Goal: Task Accomplishment & Management: Manage account settings

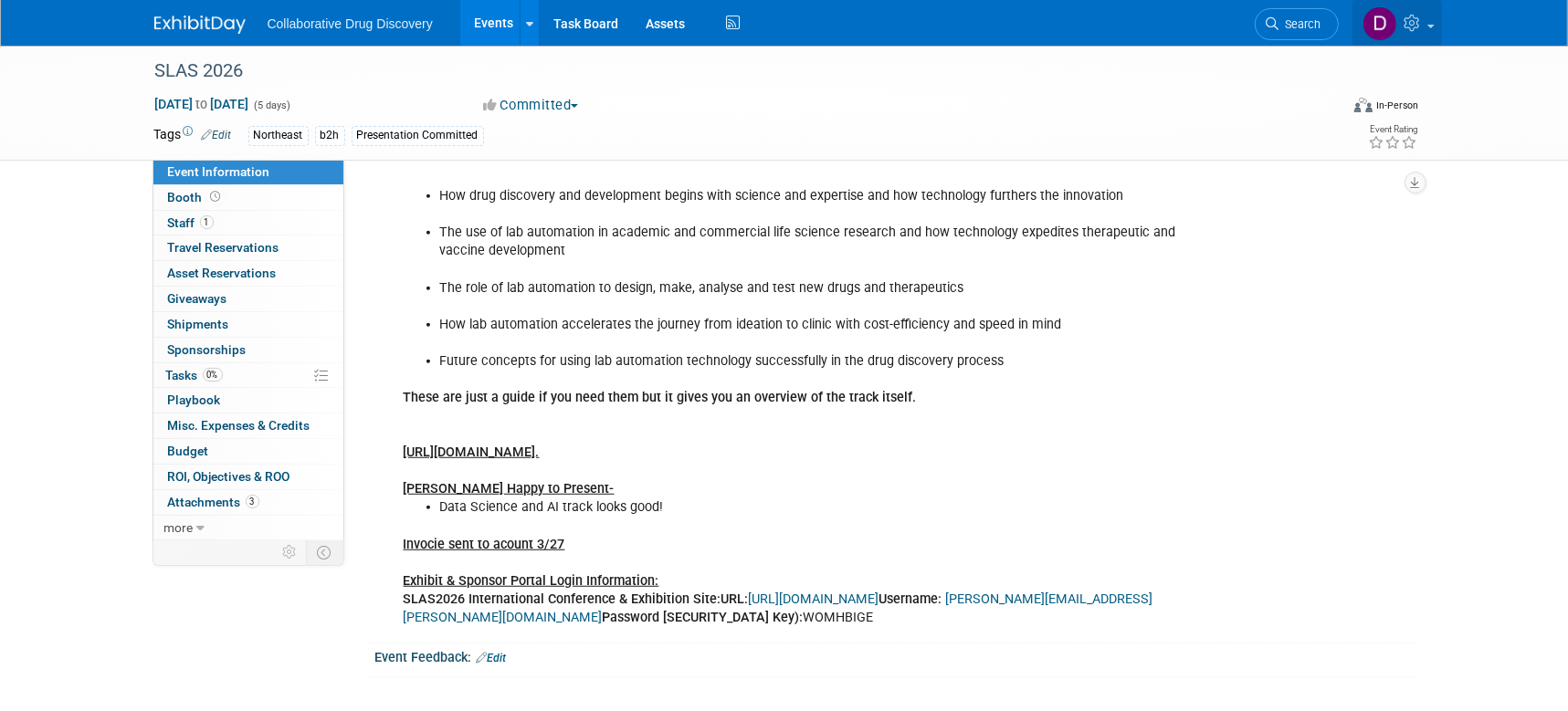
scroll to position [866, 0]
click at [1318, 22] on span "Search" at bounding box center [1300, 24] width 42 height 14
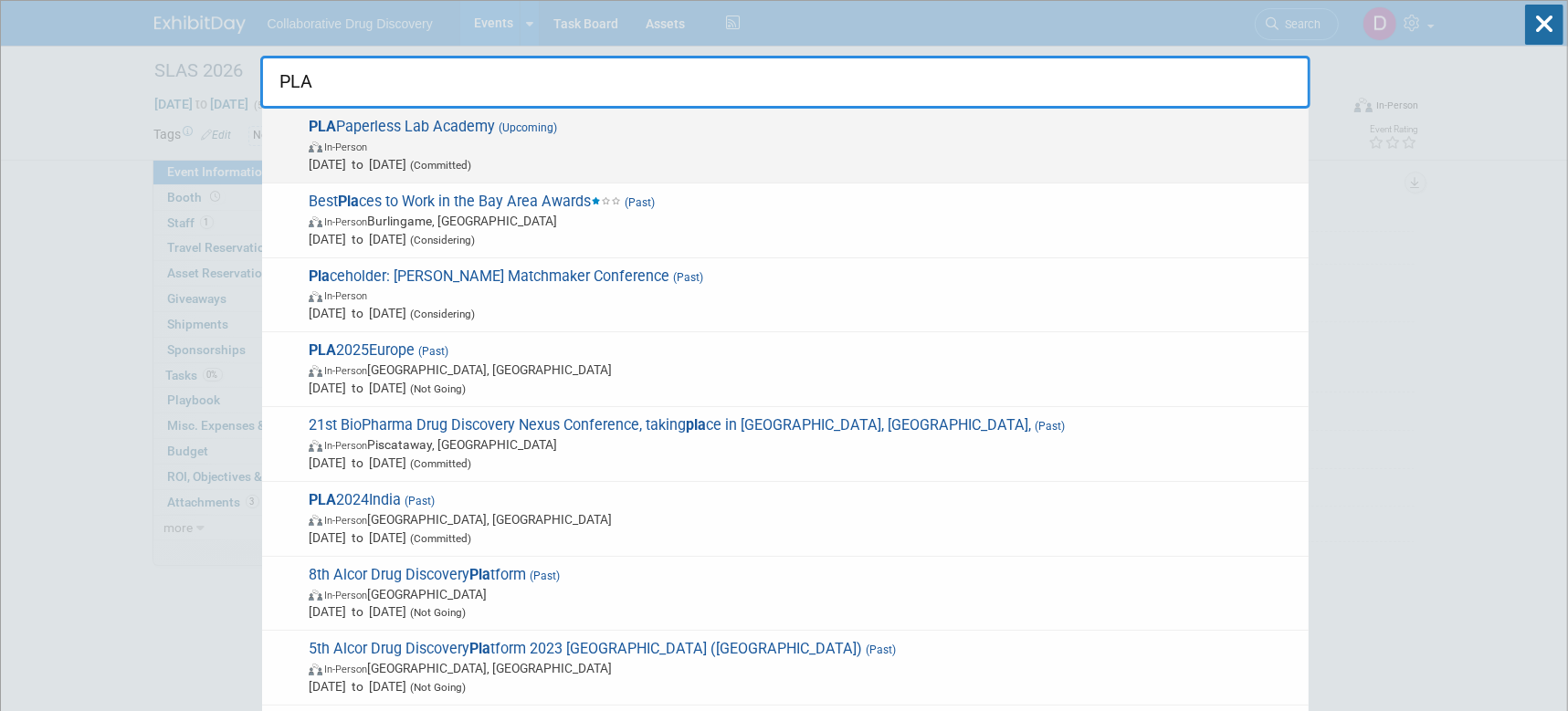
type input "PLA"
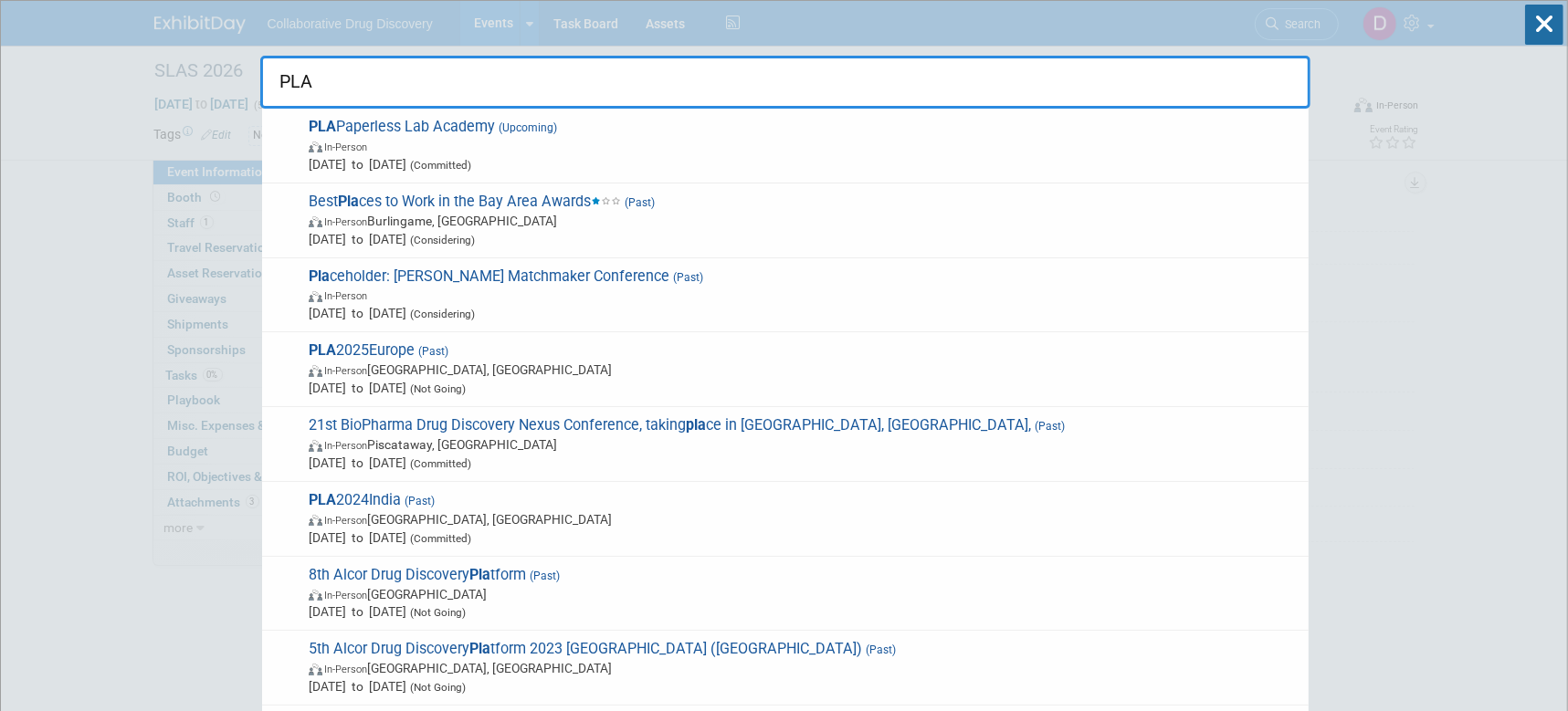
drag, startPoint x: 651, startPoint y: 136, endPoint x: 650, endPoint y: 123, distance: 13.0
click at [652, 137] on span "In-Person" at bounding box center [804, 146] width 991 height 18
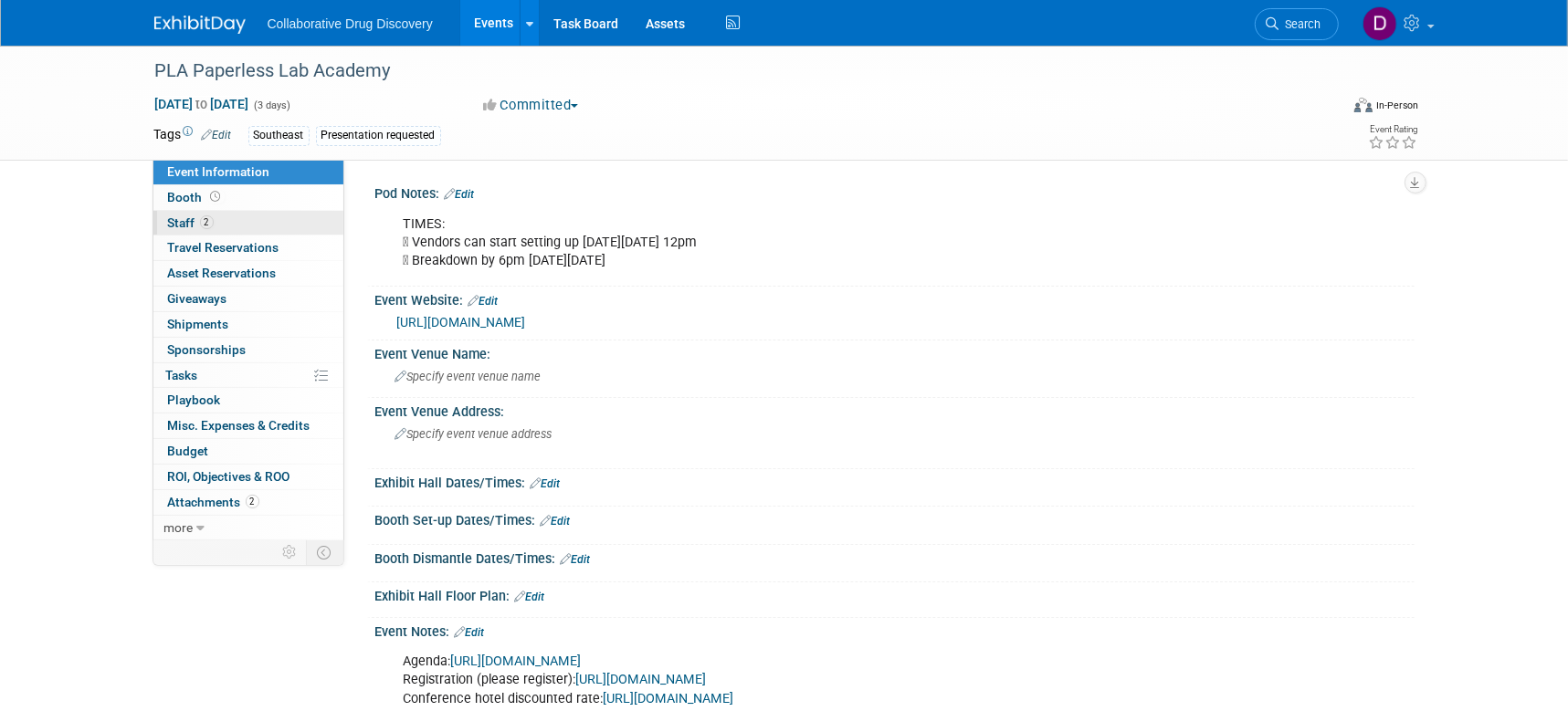
click at [263, 225] on link "2 Staff 2" at bounding box center [247, 222] width 190 height 25
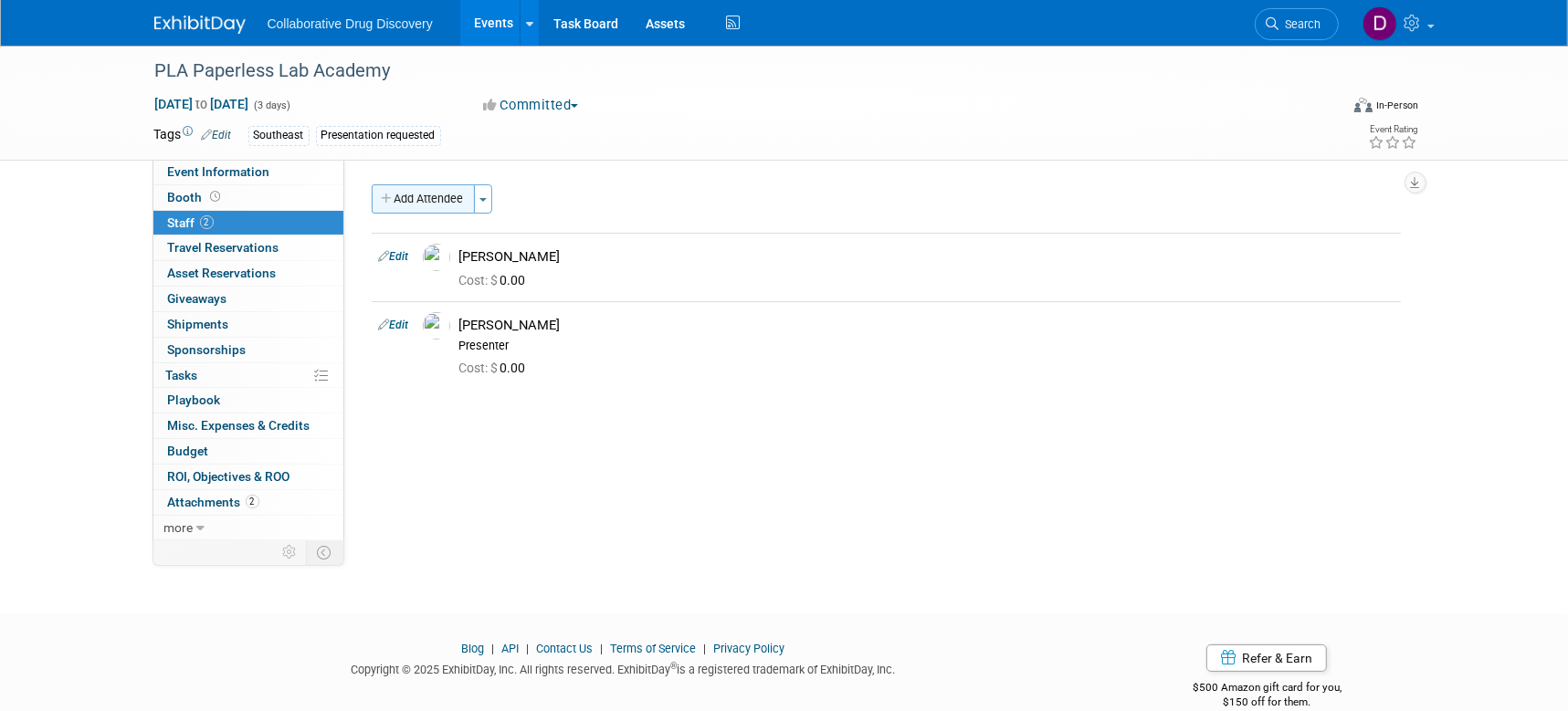
click at [401, 212] on button "Add Attendee" at bounding box center [423, 199] width 103 height 29
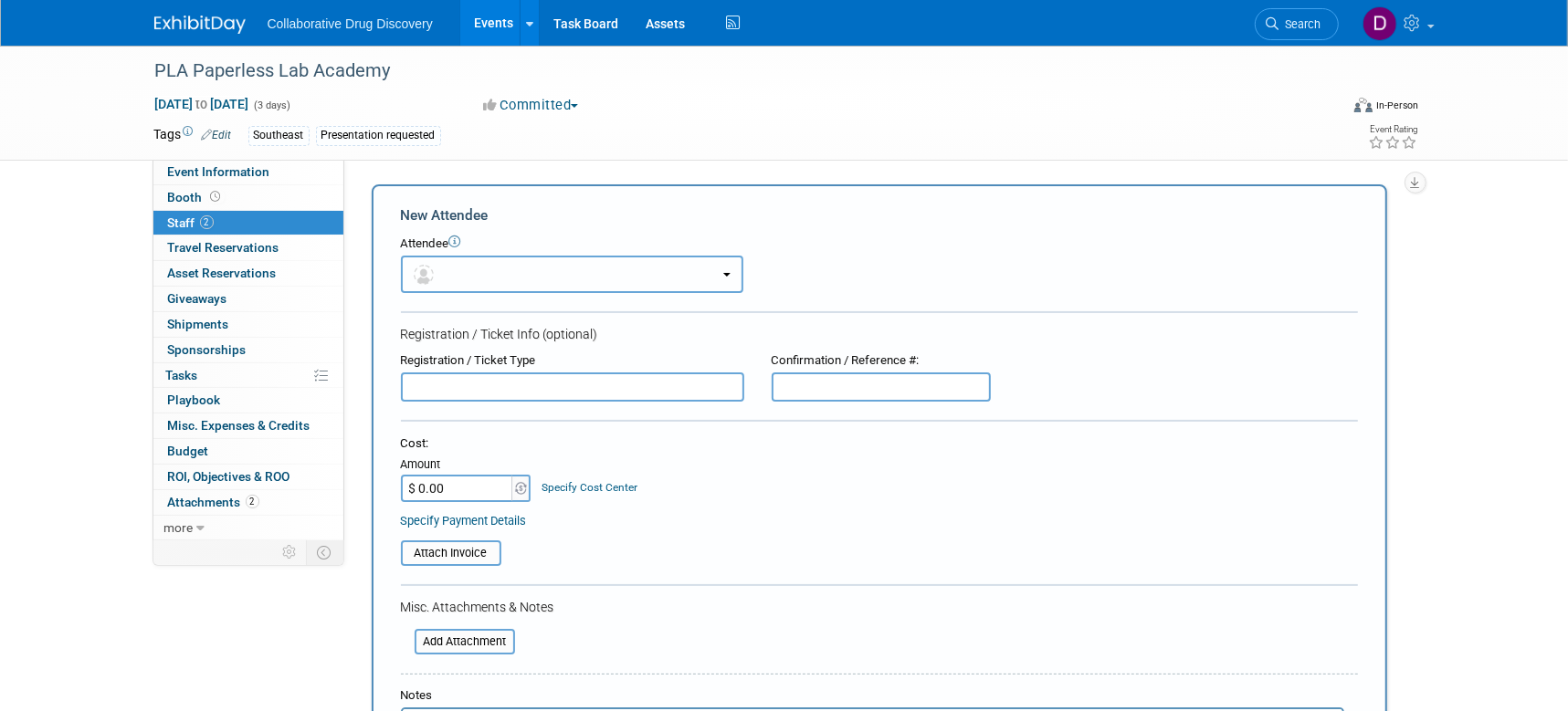
click at [439, 271] on span "button" at bounding box center [426, 273] width 27 height 15
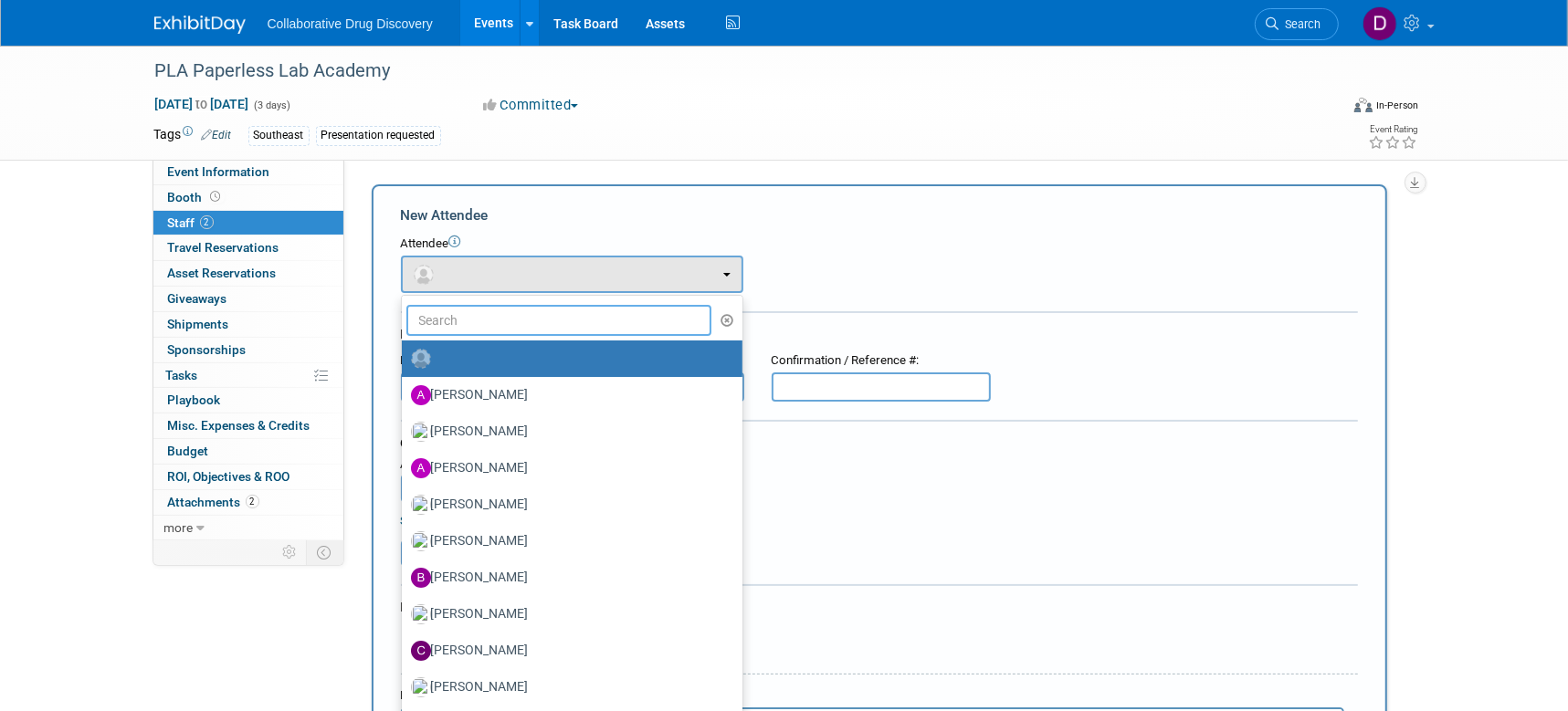
drag, startPoint x: 511, startPoint y: 321, endPoint x: 510, endPoint y: 337, distance: 16.0
click at [511, 322] on input "text" at bounding box center [559, 320] width 306 height 31
type input "kelly"
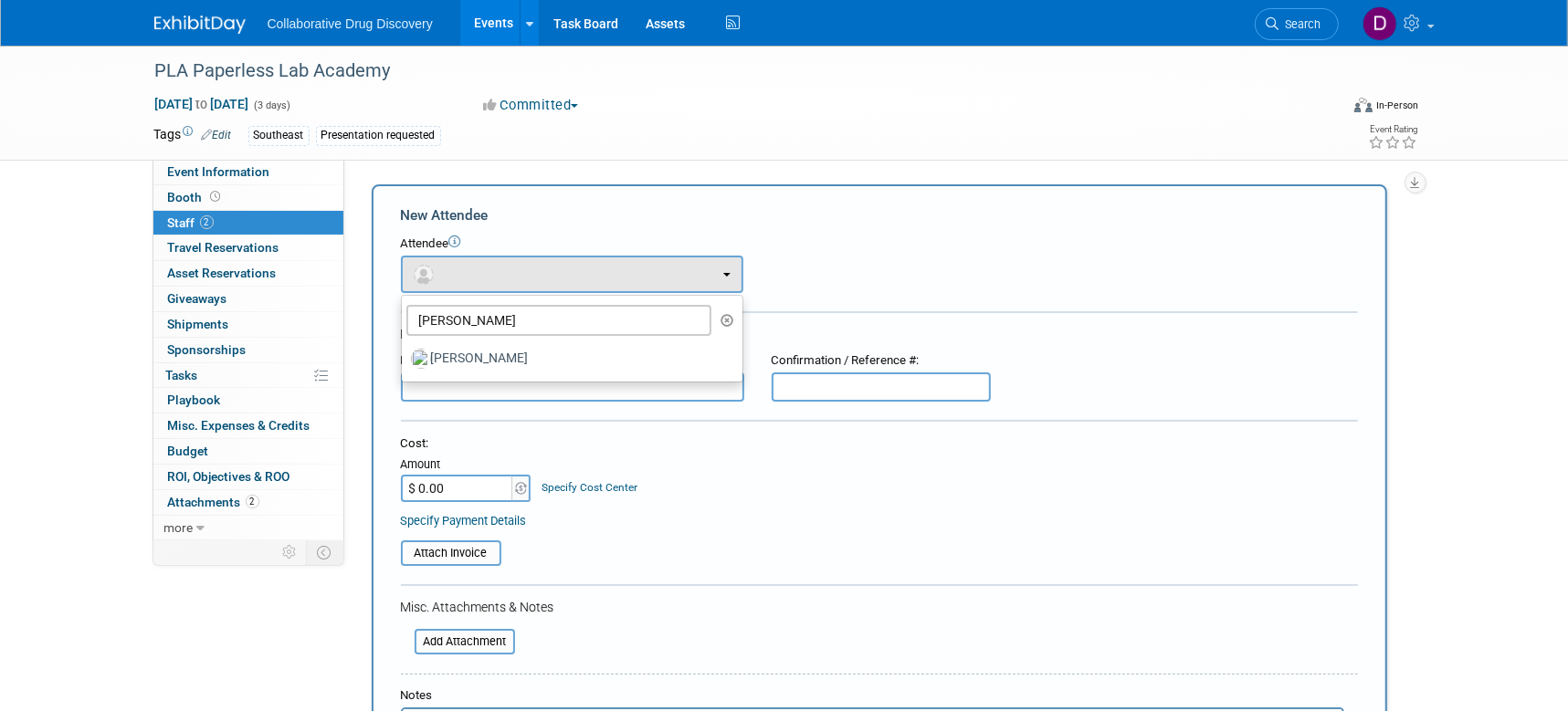
click at [528, 376] on ul "kelly Abe Wang Amanda Briggs Antima Gupta Ben Retamal Bobby Kotak-Thorn (me)" at bounding box center [571, 339] width 343 height 87
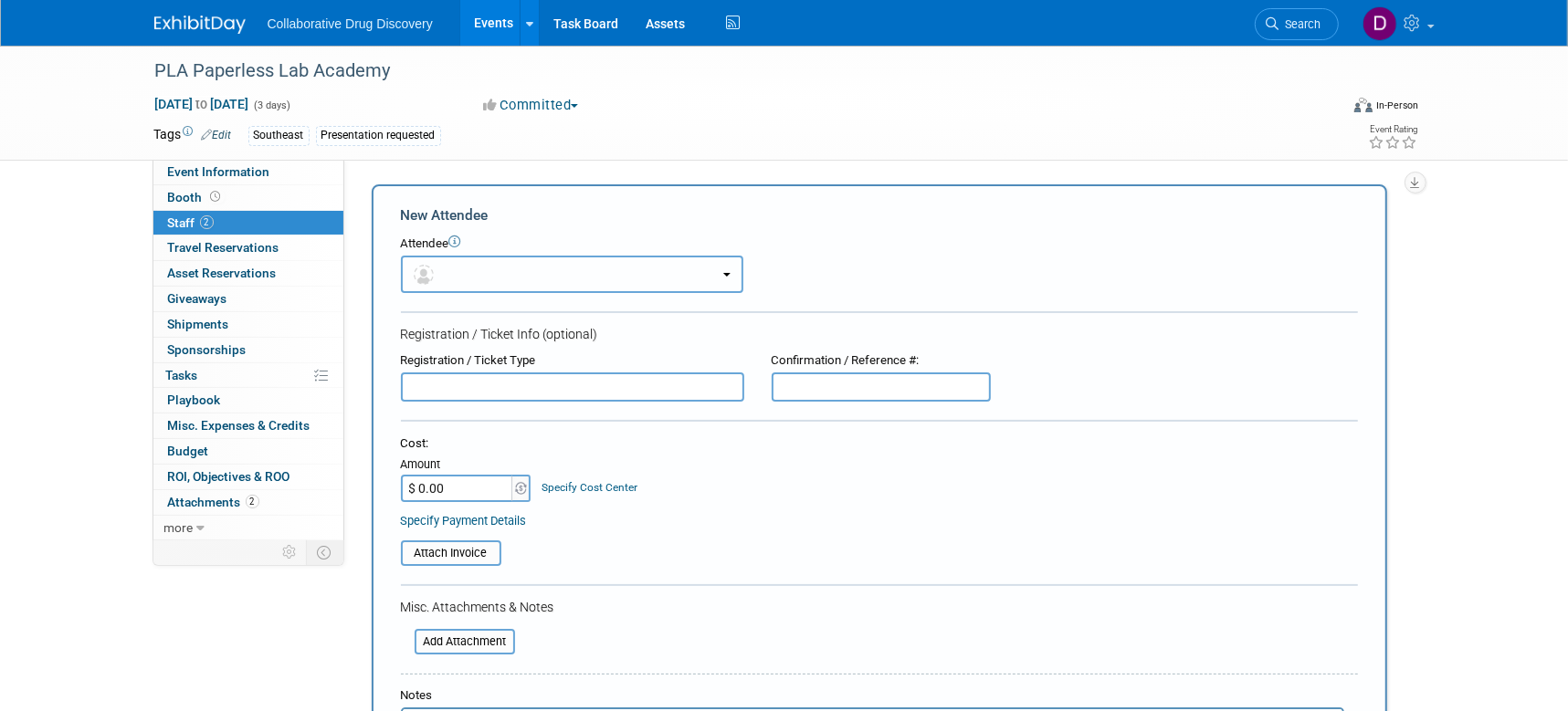
click at [503, 281] on button "button" at bounding box center [571, 274] width 343 height 38
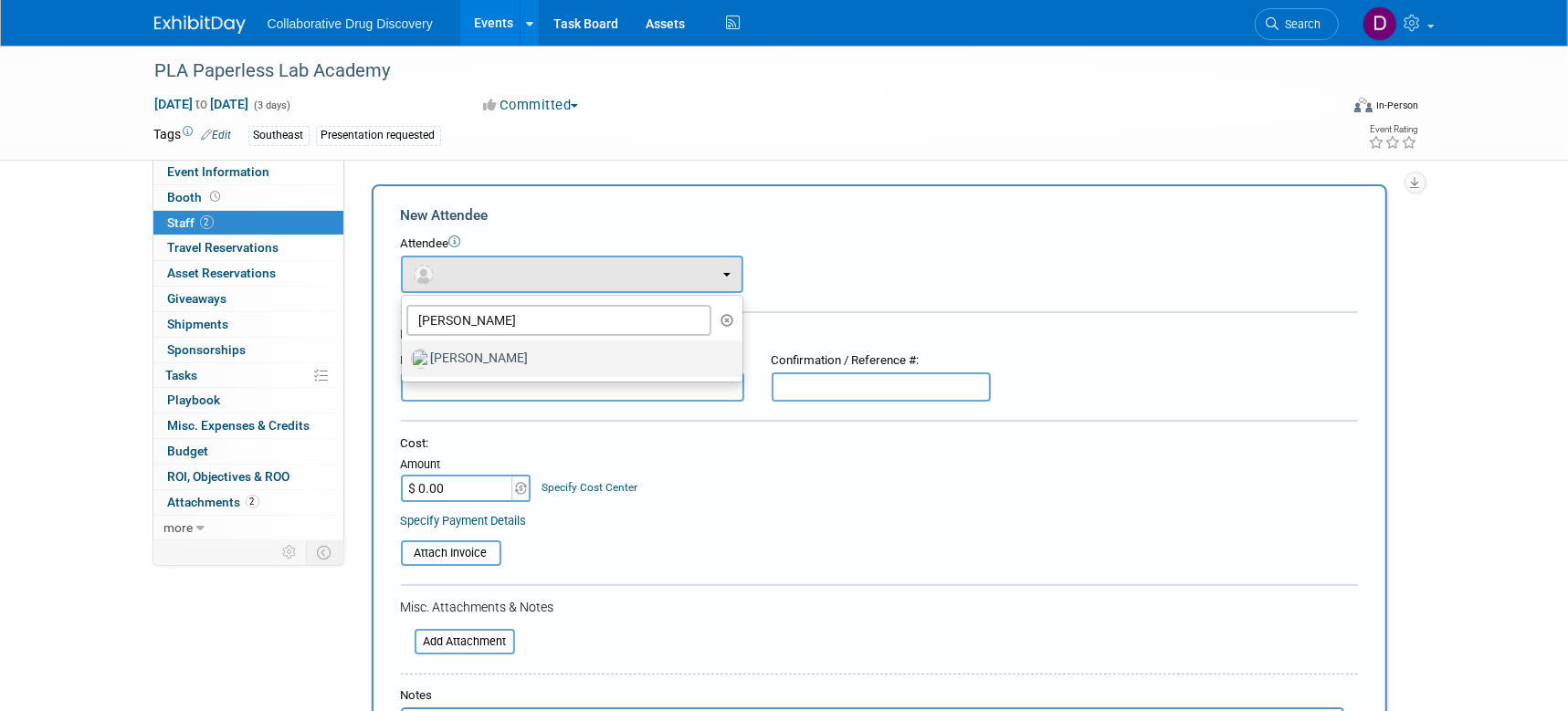
click at [465, 357] on label "[PERSON_NAME]" at bounding box center [566, 357] width 313 height 29
click at [404, 357] on input "[PERSON_NAME]" at bounding box center [398, 356] width 12 height 12
select select "c9b55710-ade5-46f2-9f48-1a2f865e276c"
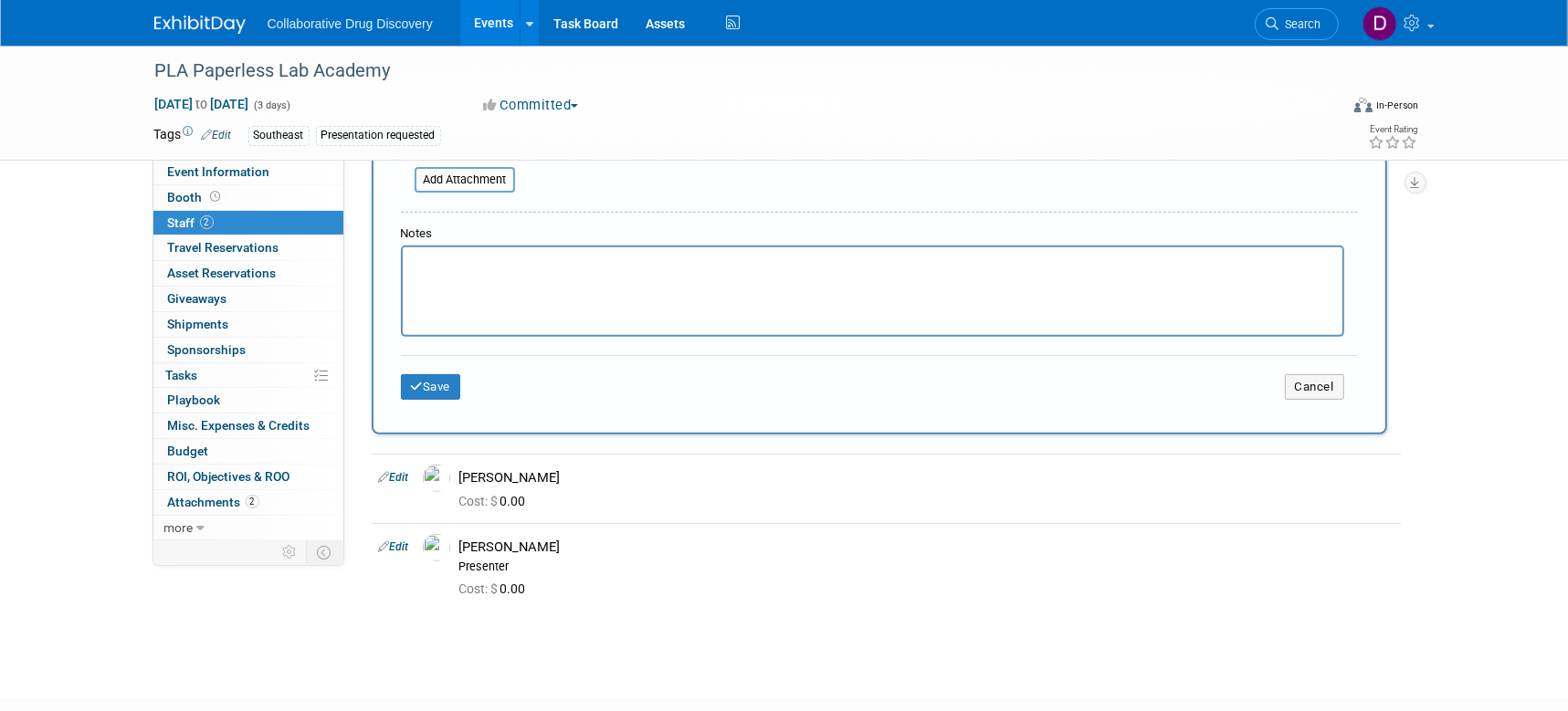
scroll to position [653, 0]
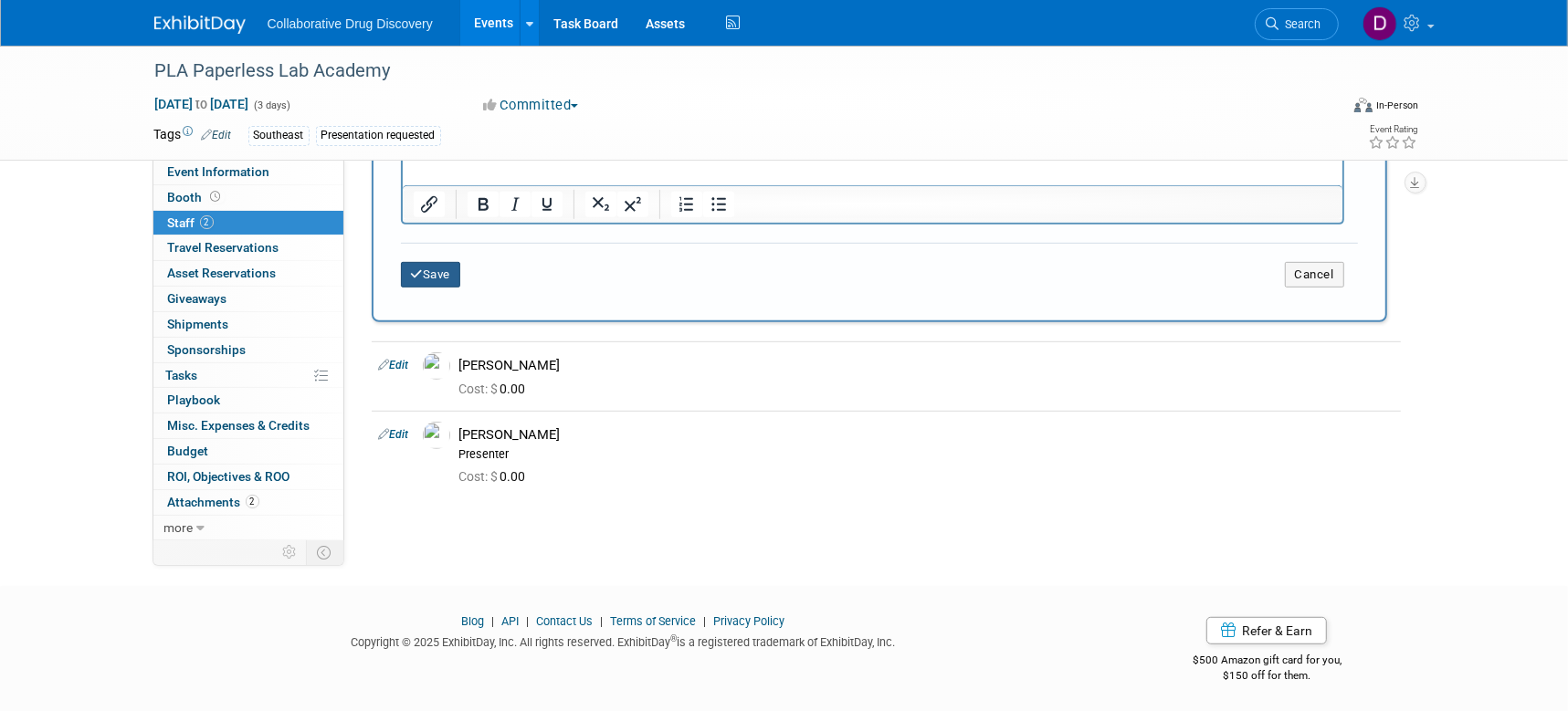
click at [439, 275] on button "Save" at bounding box center [430, 275] width 61 height 26
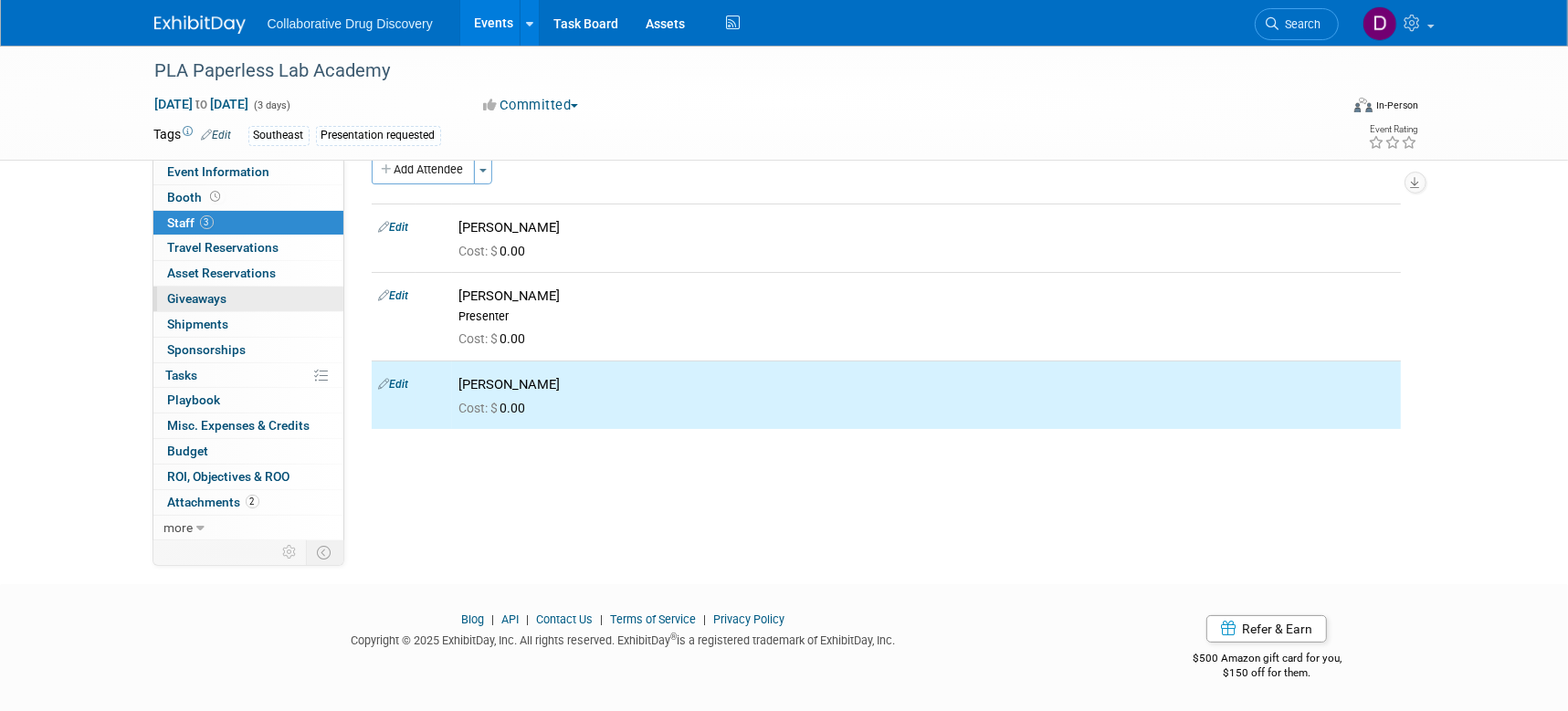
scroll to position [0, 0]
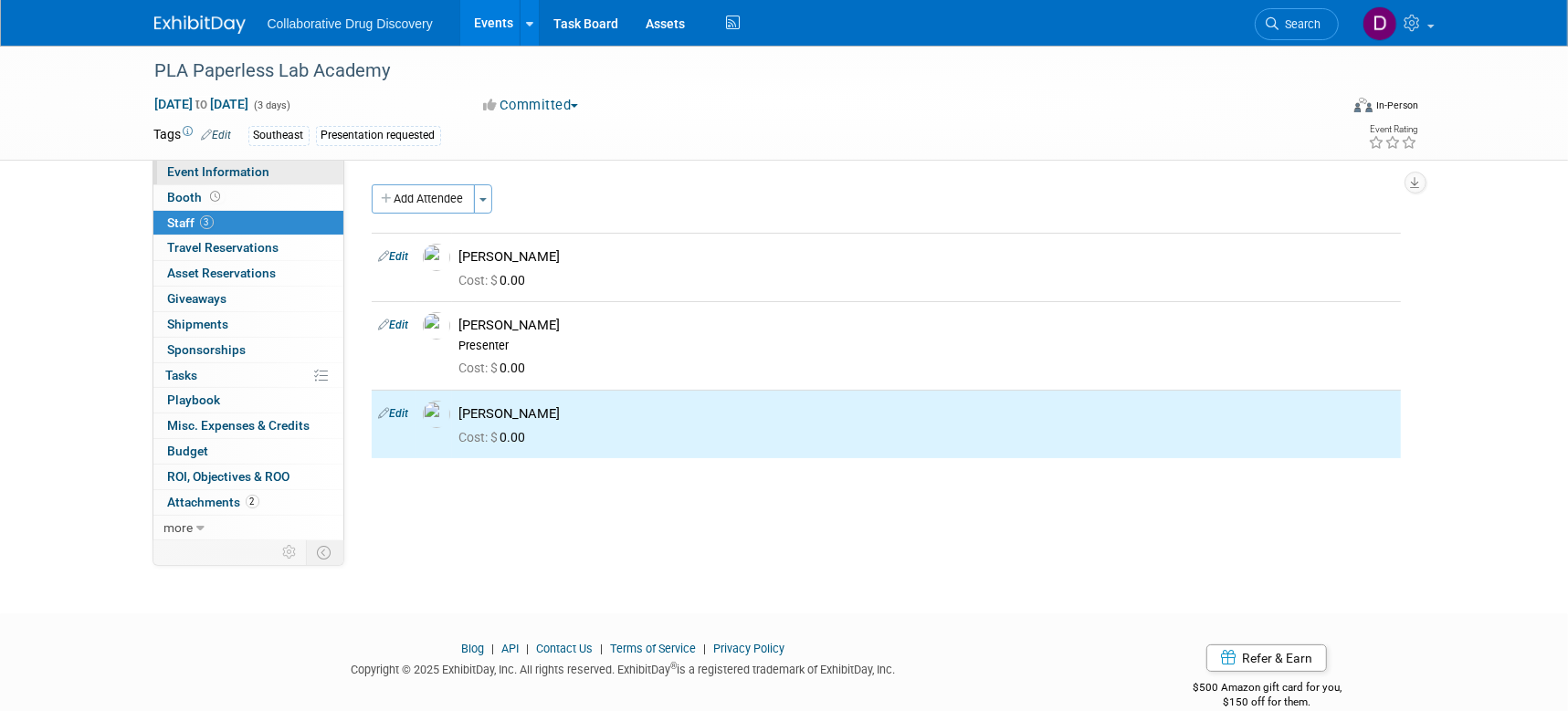
click at [238, 171] on span "Event Information" at bounding box center [219, 171] width 102 height 15
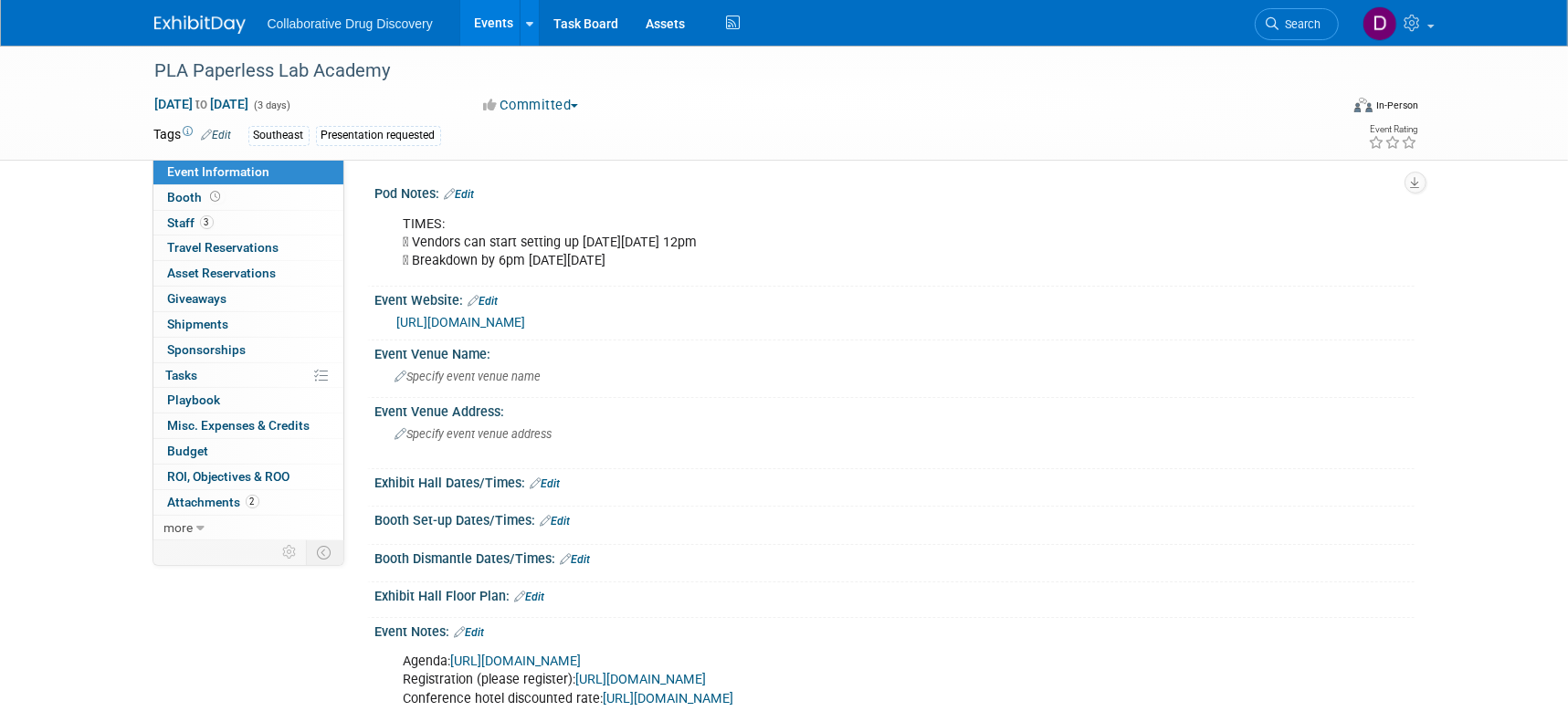
click at [526, 321] on link "https://www.paperlesslabacademy.com/usa/" at bounding box center [462, 322] width 129 height 15
click at [184, 24] on img at bounding box center [200, 25] width 91 height 18
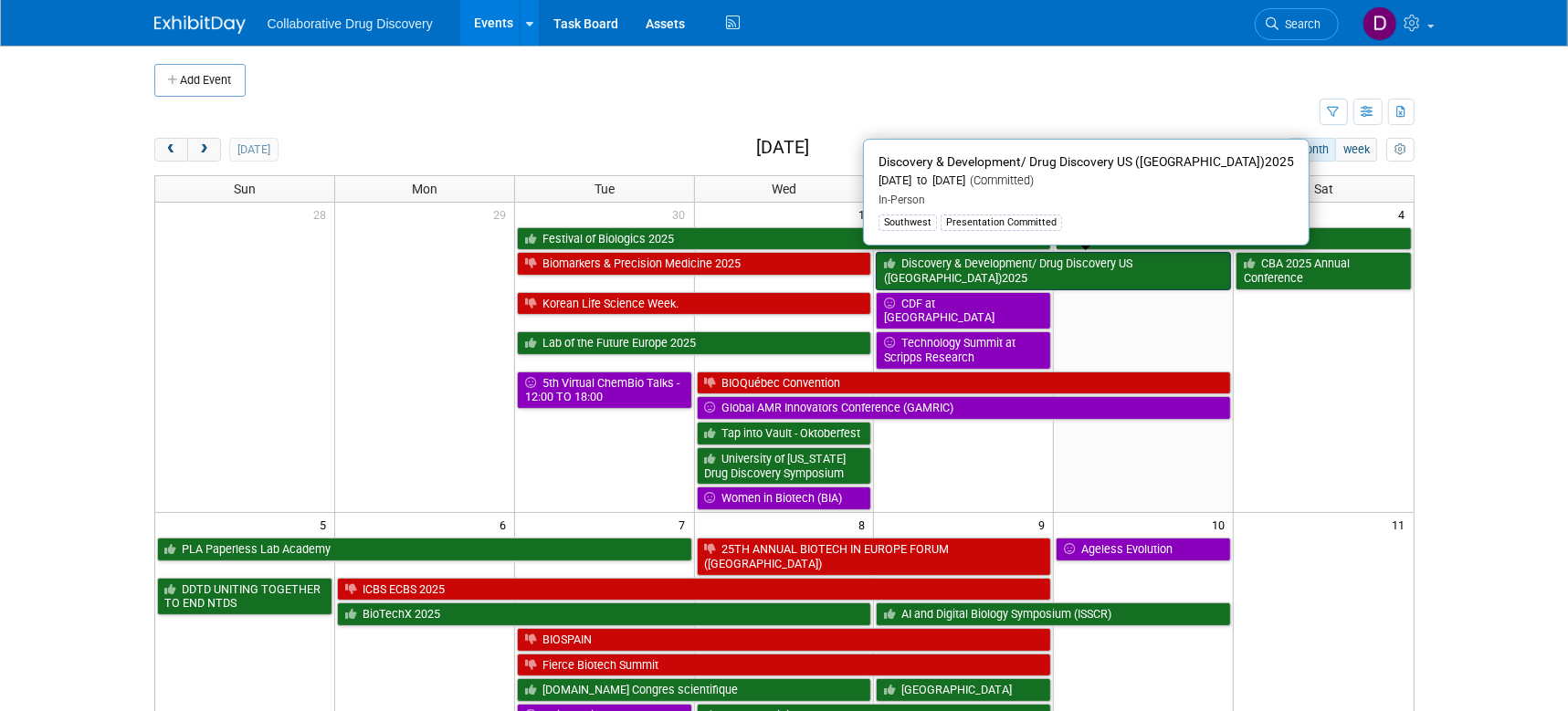
click at [1045, 260] on link "Discovery & Development/ Drug Discovery US (San Diego)2025" at bounding box center [1052, 271] width 355 height 38
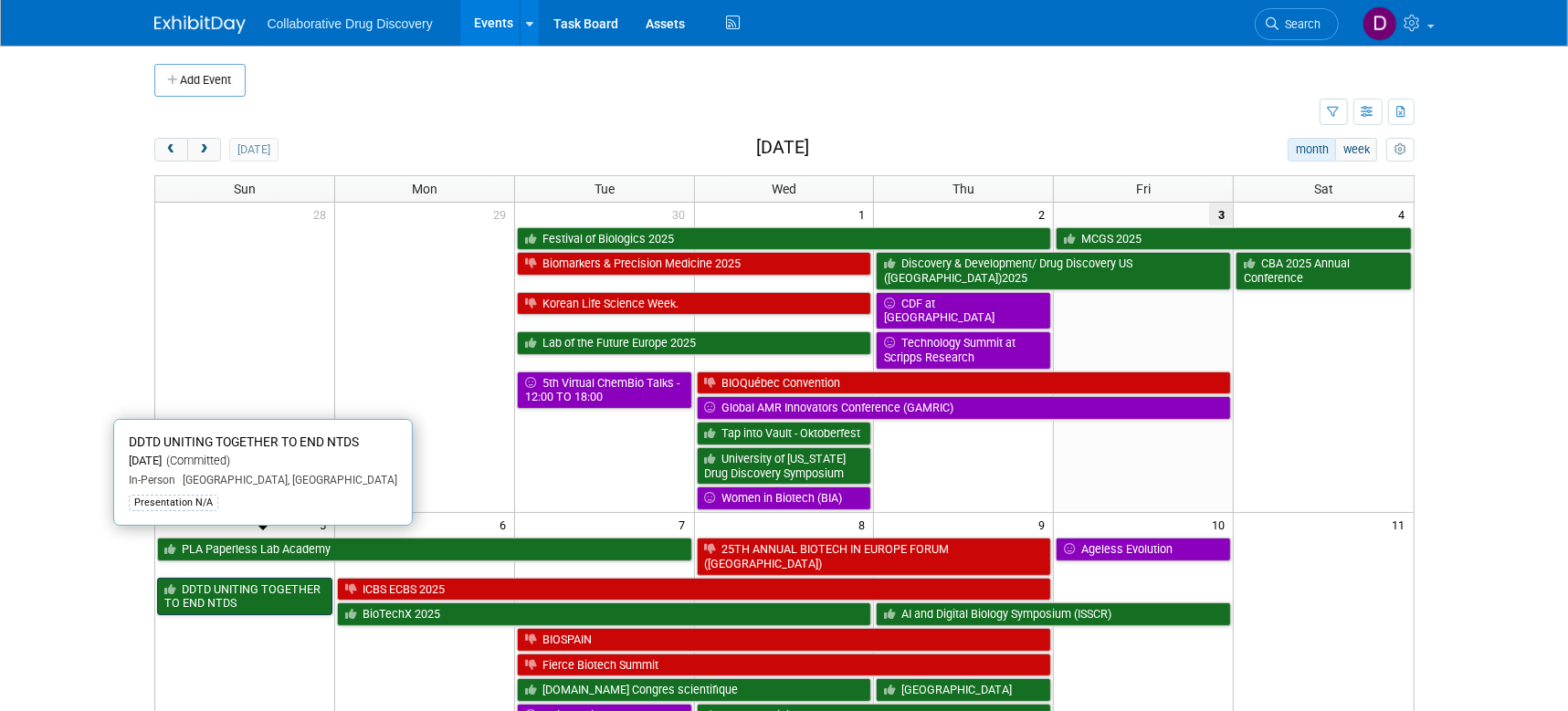
click at [289, 578] on link "DDTD UNITING TOGETHER TO END NTDS" at bounding box center [244, 597] width 175 height 38
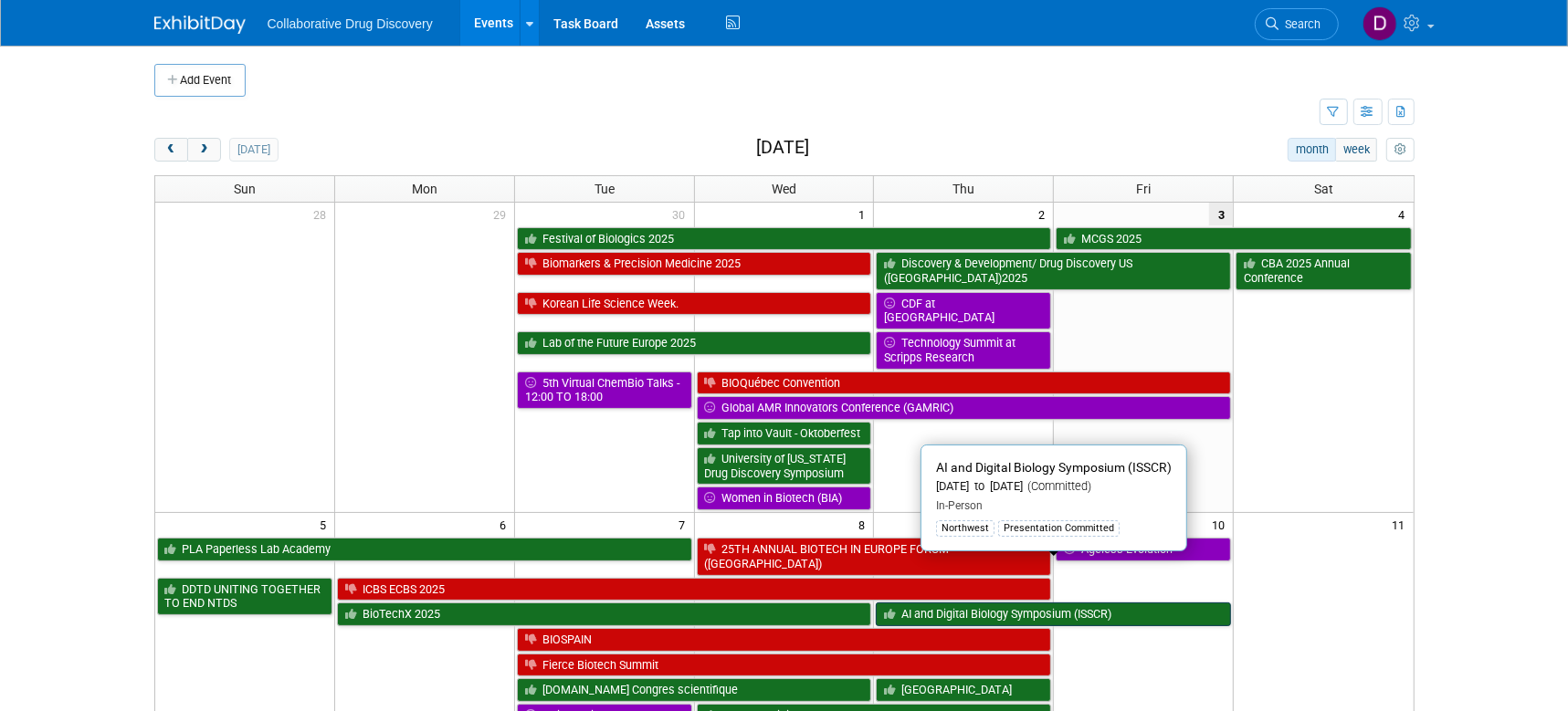
click at [940, 602] on link "AI and Digital Biology Symposium (ISSCR)" at bounding box center [1052, 614] width 355 height 24
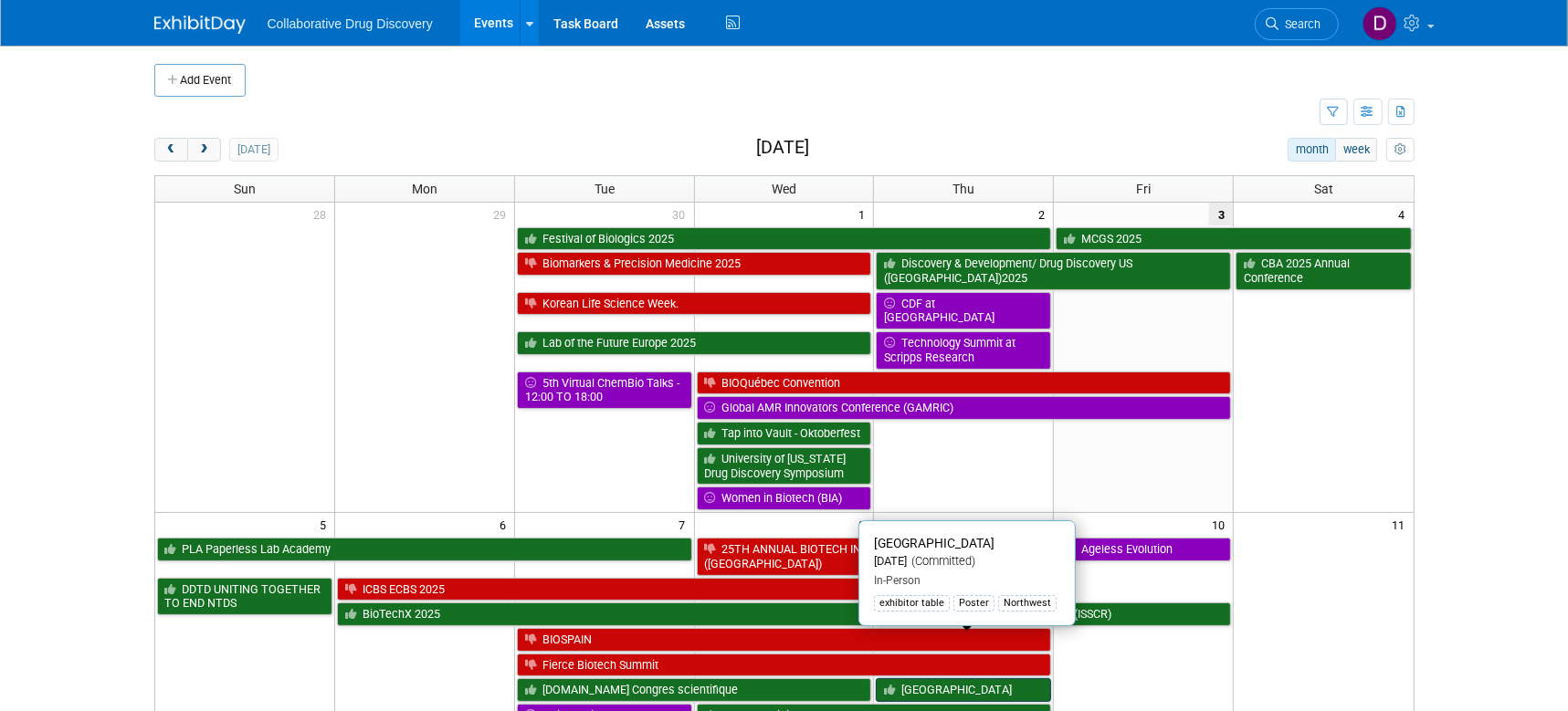
click at [951, 678] on link "LRIG Bay Area" at bounding box center [963, 690] width 175 height 24
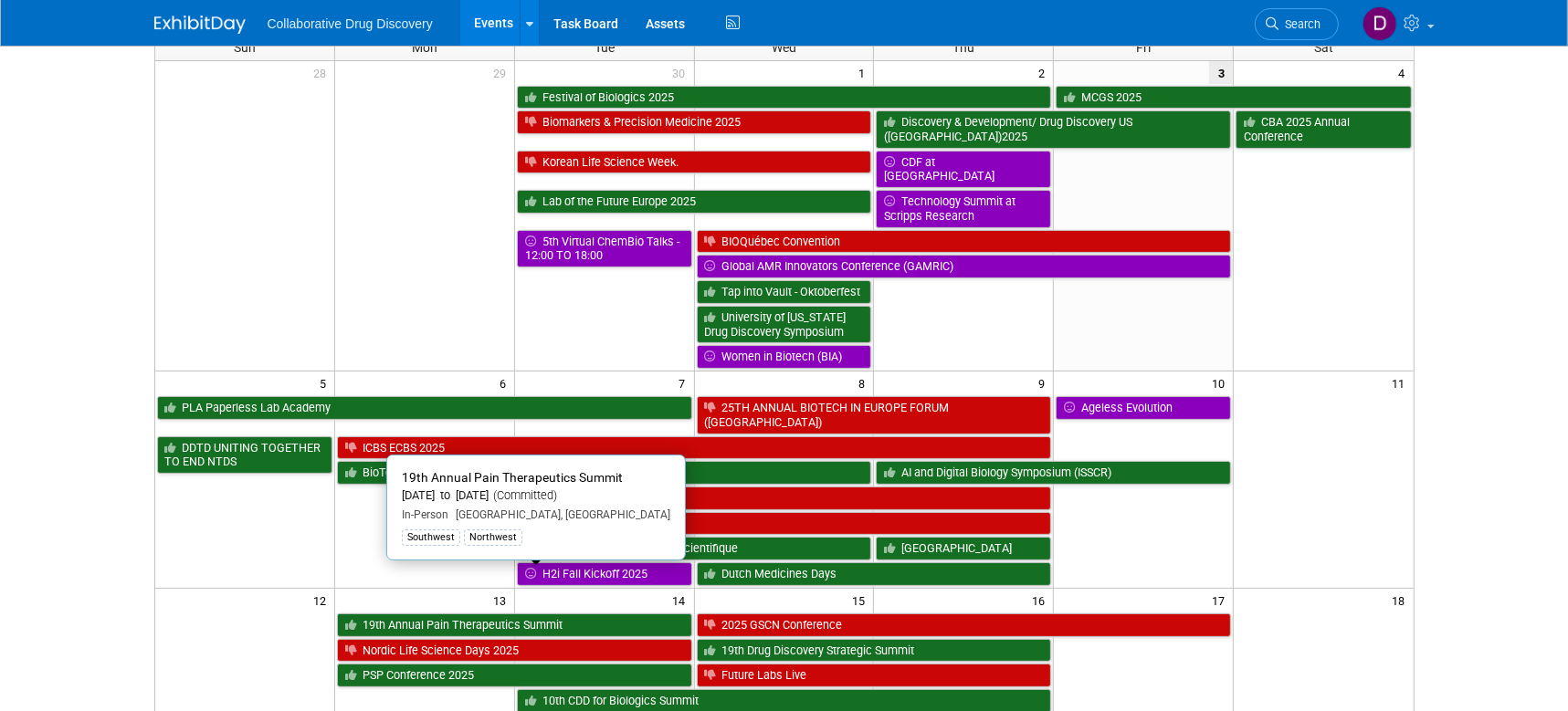
scroll to position [163, 0]
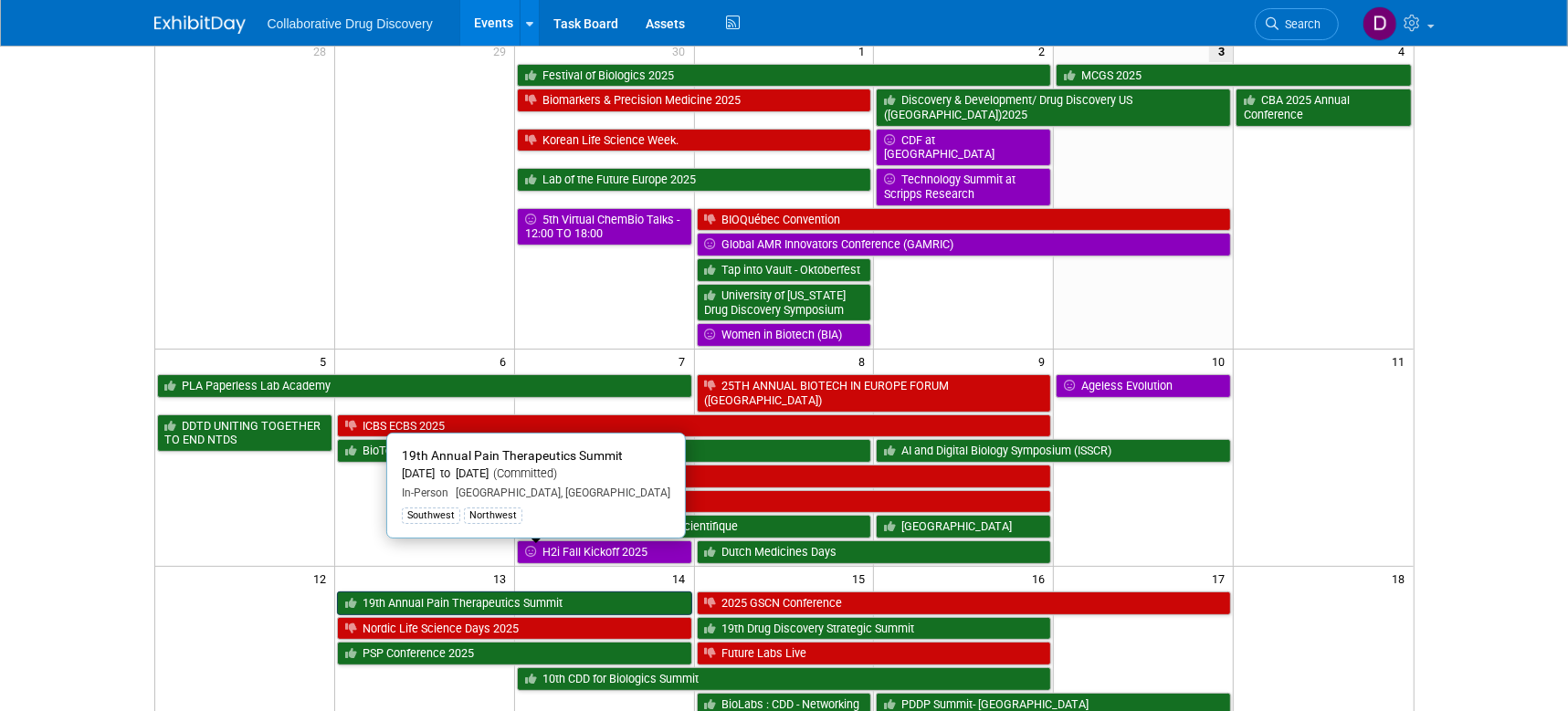
click at [453, 591] on link "19th Annual Pain Therapeutics Summit" at bounding box center [514, 603] width 355 height 24
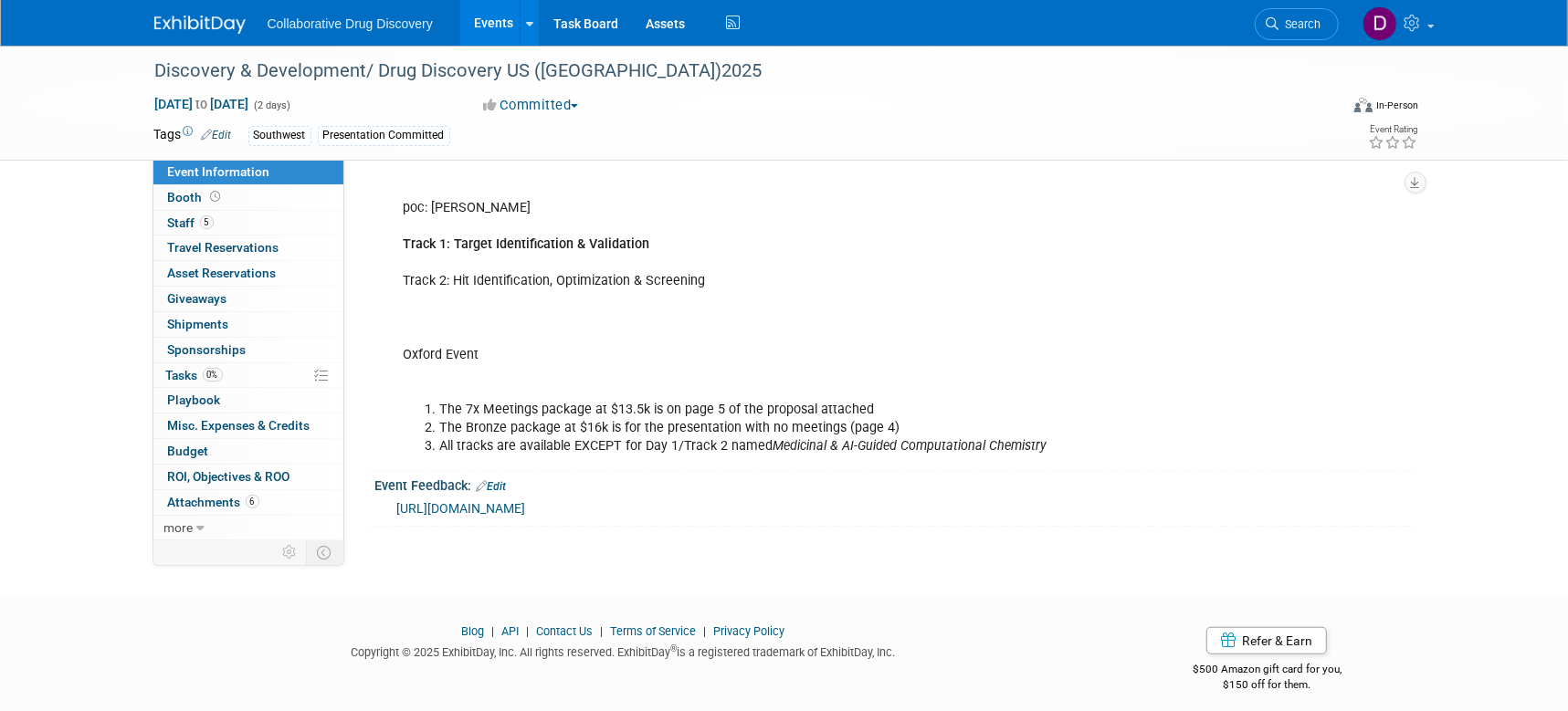
scroll to position [1085, 0]
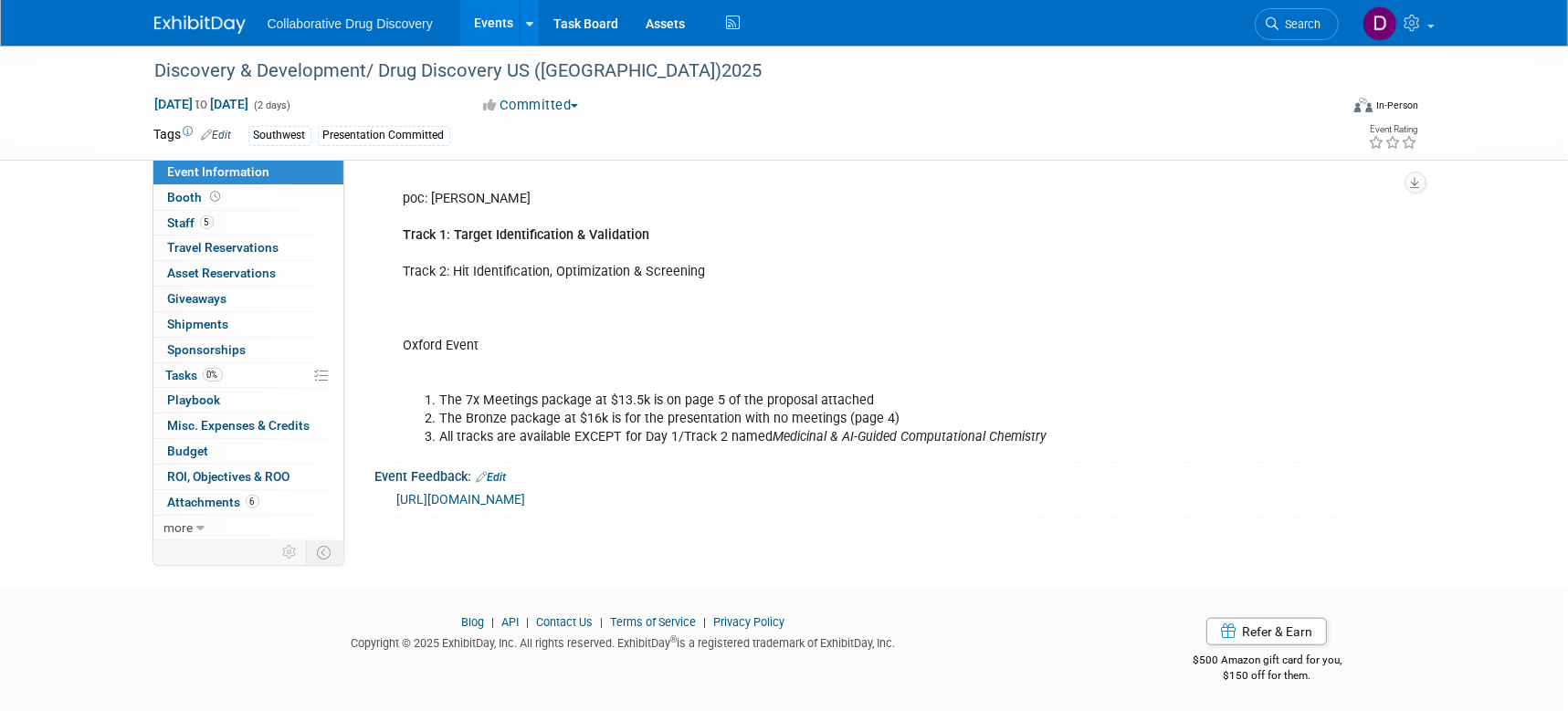
click at [502, 474] on link "Edit" at bounding box center [492, 477] width 30 height 13
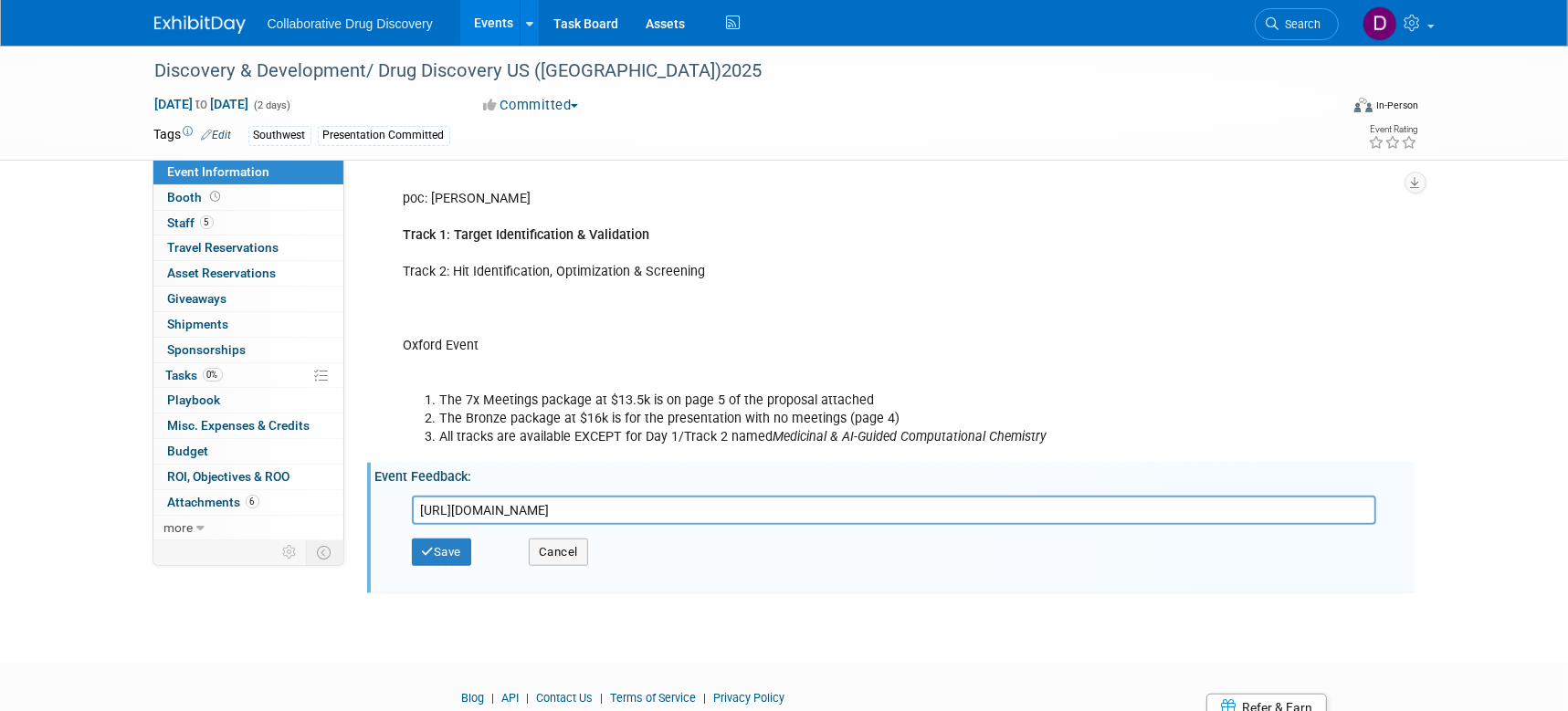
click at [501, 510] on input "[URL][DOMAIN_NAME]" at bounding box center [893, 509] width 964 height 29
click at [501, 509] on input "[URL][DOMAIN_NAME]" at bounding box center [893, 509] width 964 height 29
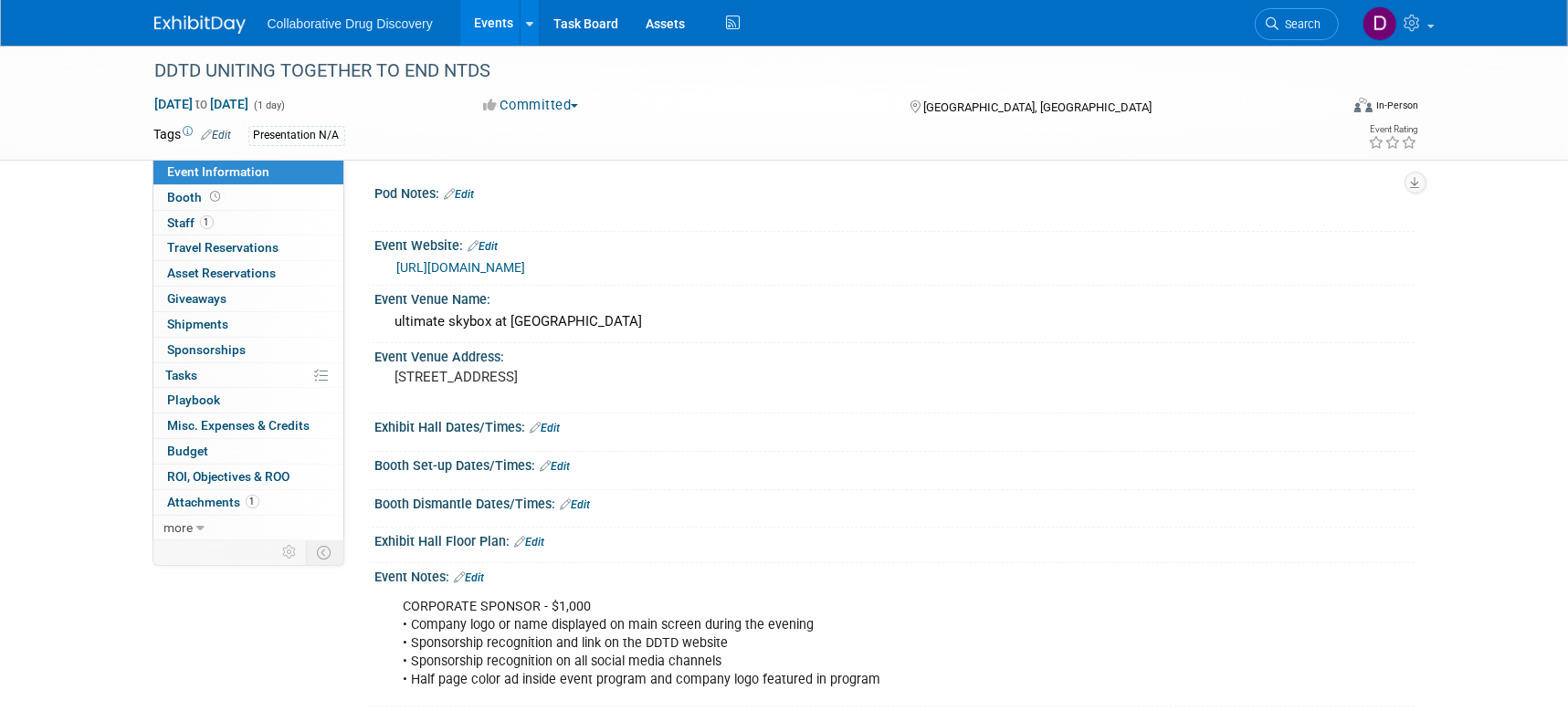
scroll to position [223, 0]
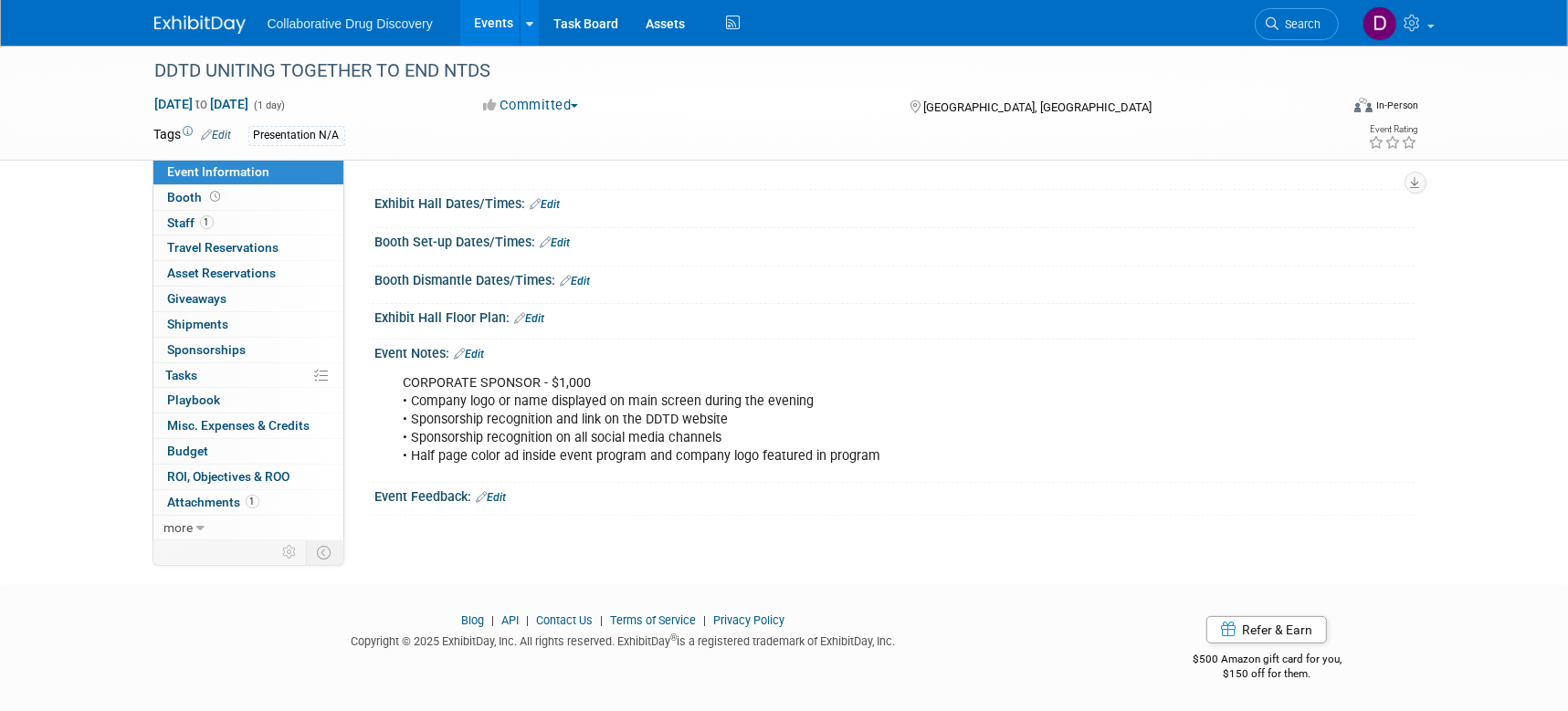
click at [516, 499] on div "Event Feedback: Edit" at bounding box center [895, 495] width 1039 height 24
click at [495, 491] on link "Edit" at bounding box center [492, 497] width 30 height 13
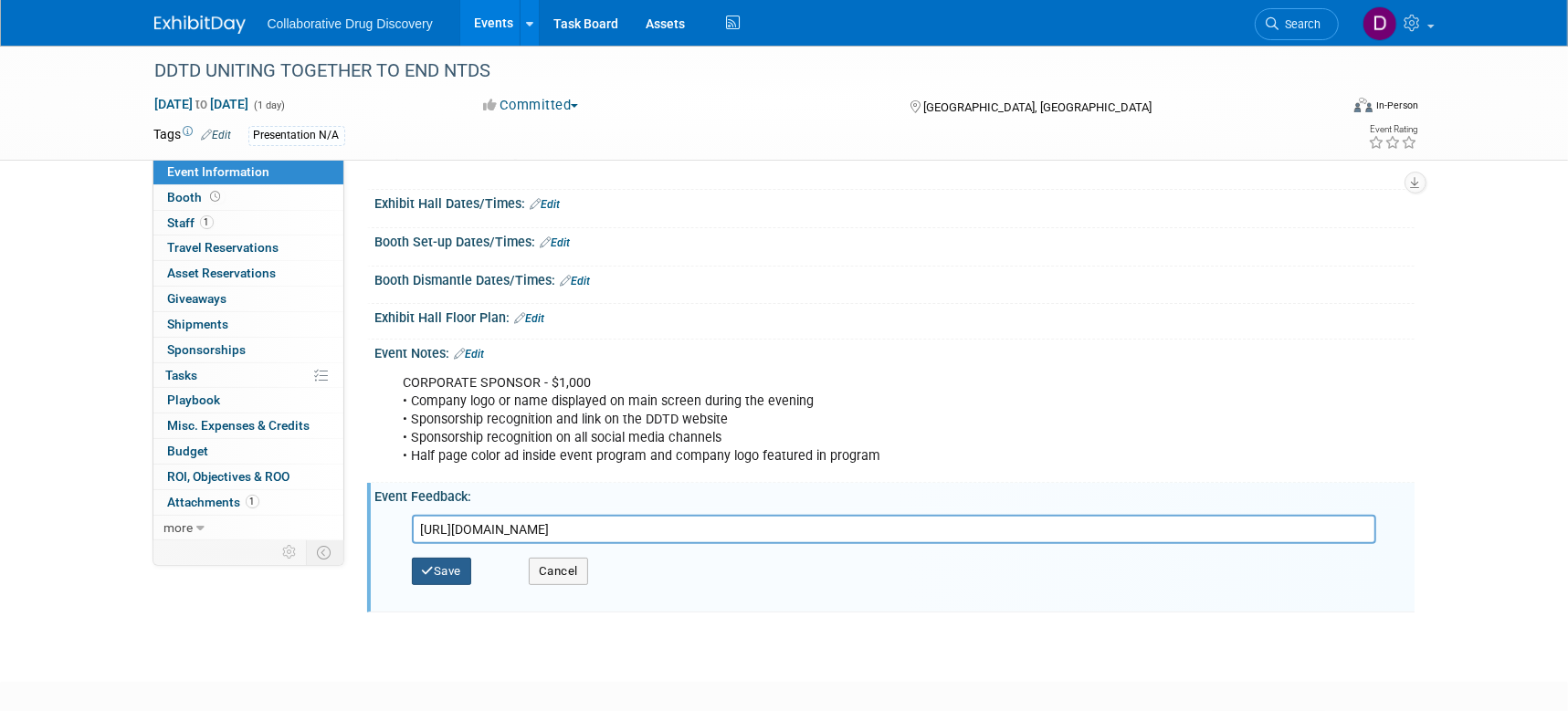
type input "[URL][DOMAIN_NAME]"
click at [456, 569] on button "Save" at bounding box center [441, 571] width 61 height 28
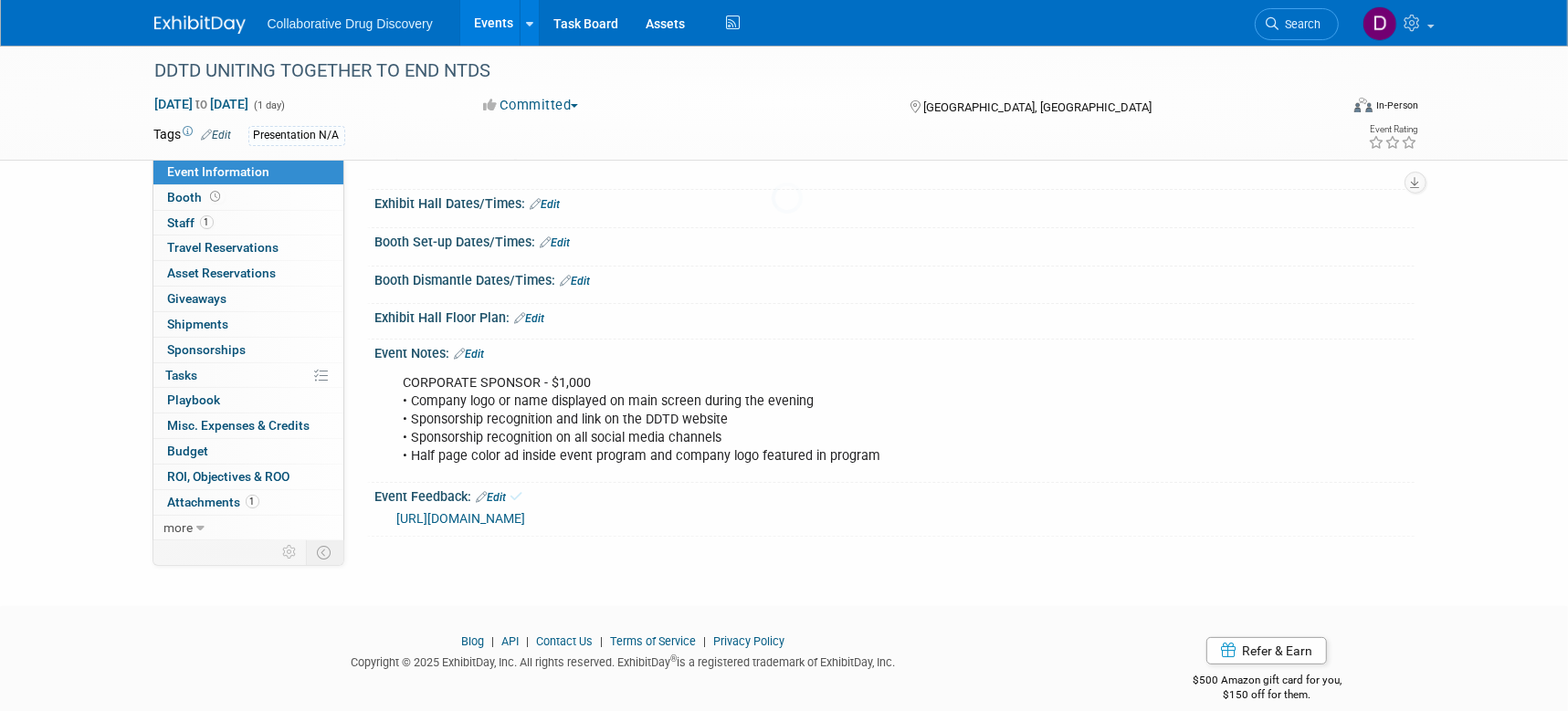
scroll to position [213, 0]
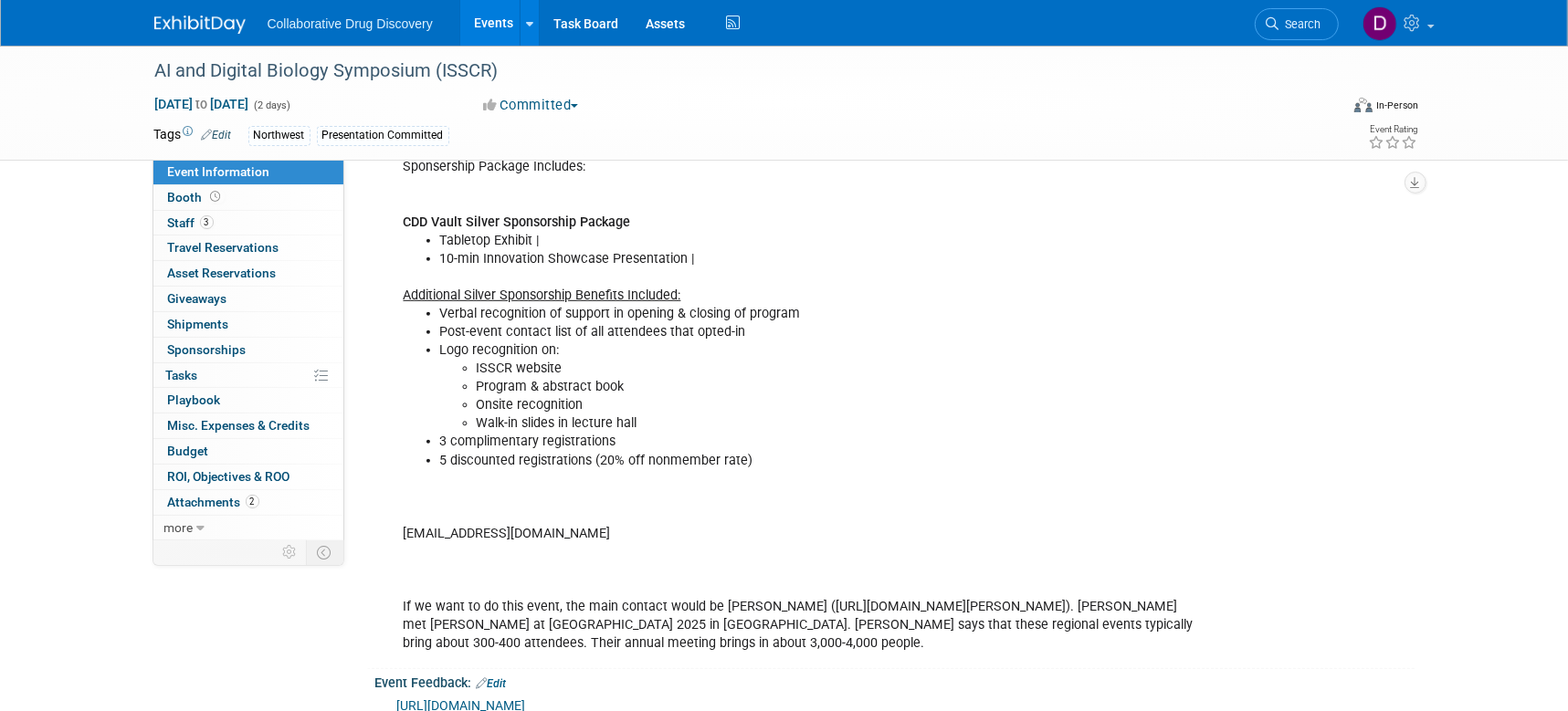
scroll to position [922, 0]
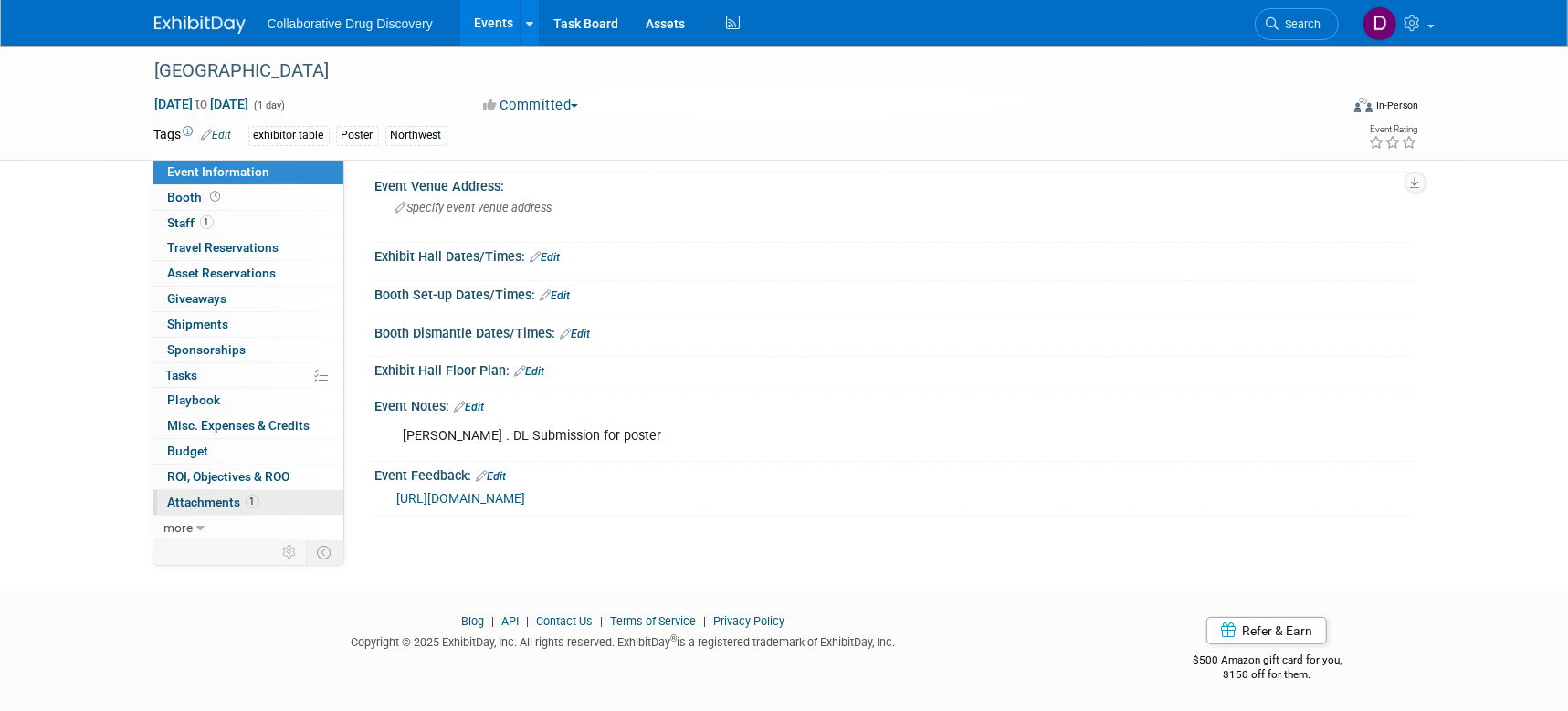
click at [204, 509] on link "1 Attachments 1" at bounding box center [247, 501] width 190 height 25
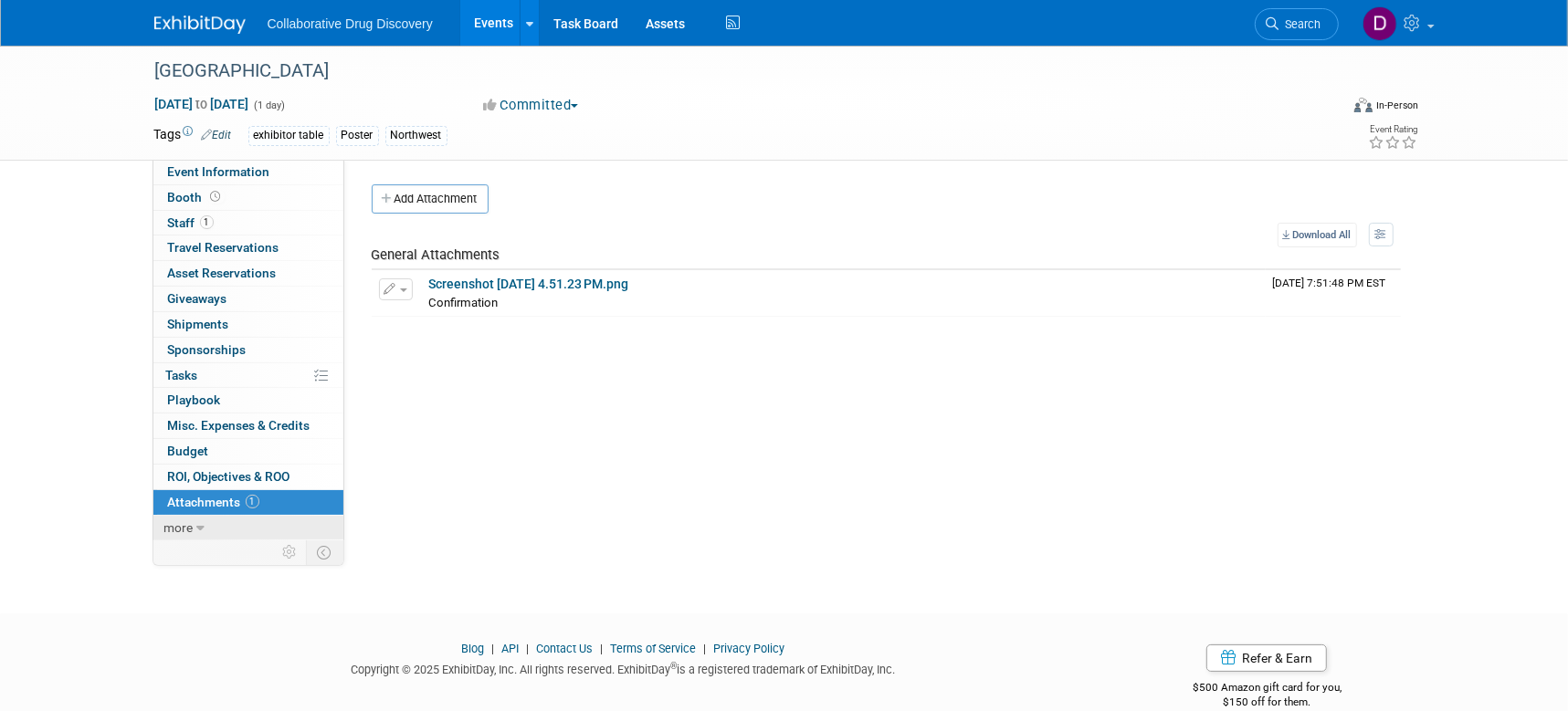
click at [202, 522] on icon at bounding box center [201, 528] width 8 height 13
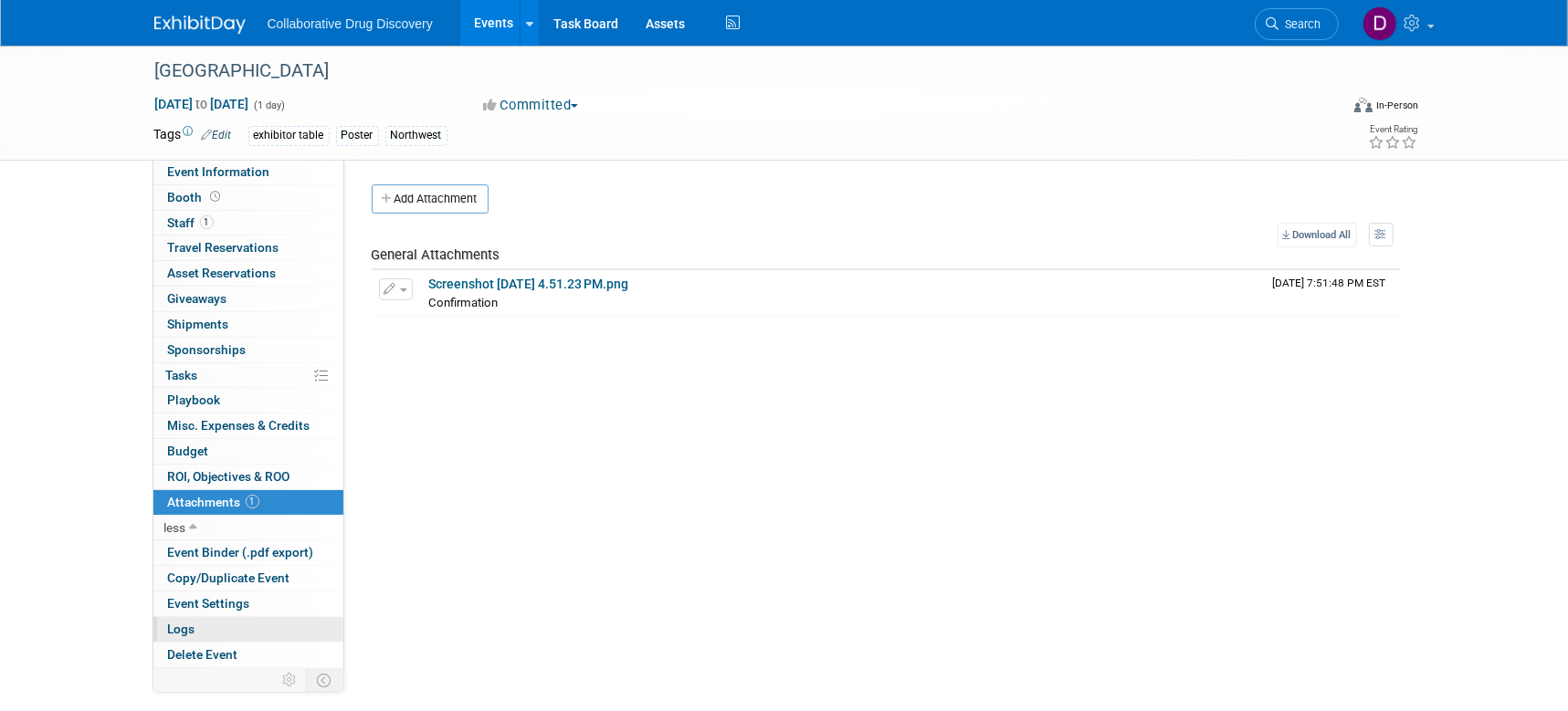
click at [203, 623] on link "Logs" at bounding box center [247, 629] width 190 height 25
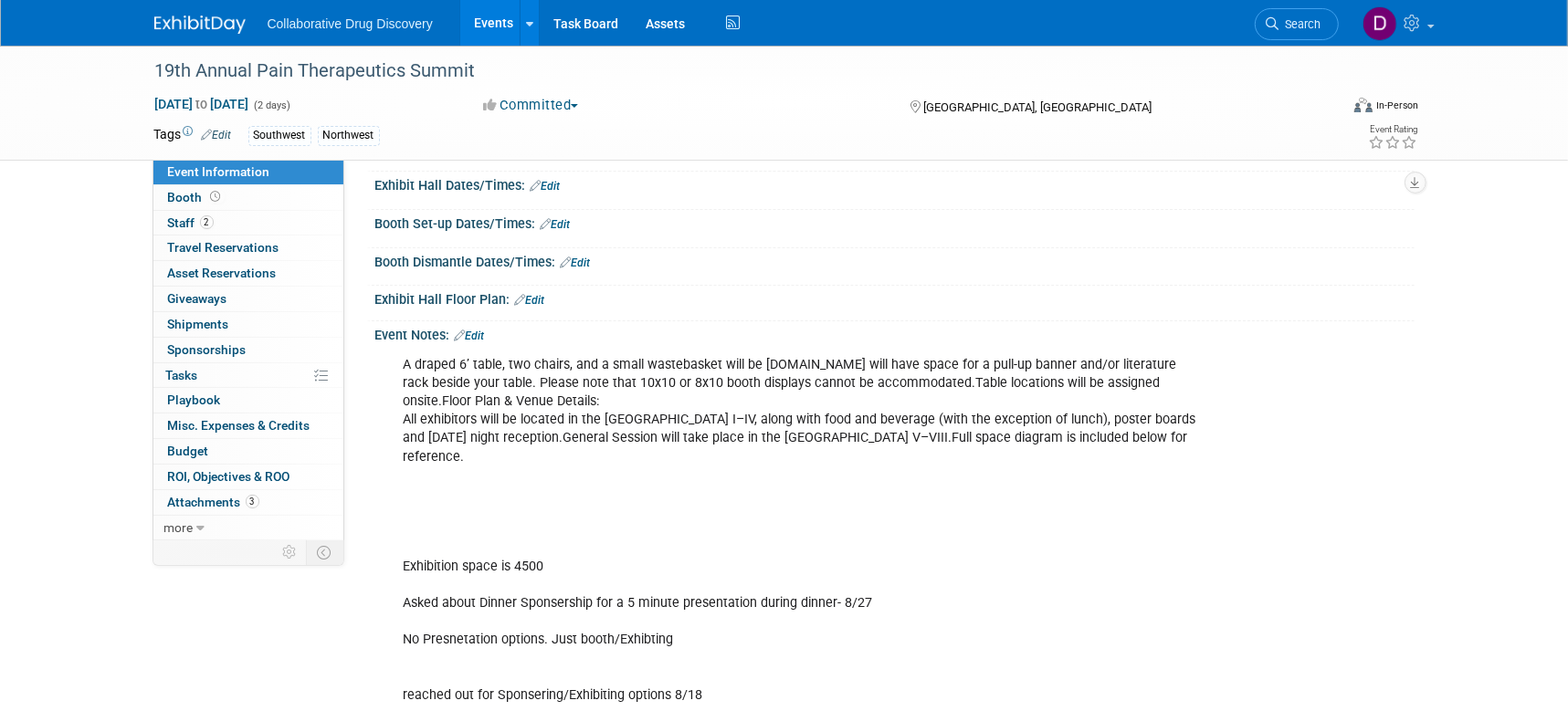
scroll to position [574, 0]
